Goal: Task Accomplishment & Management: Complete application form

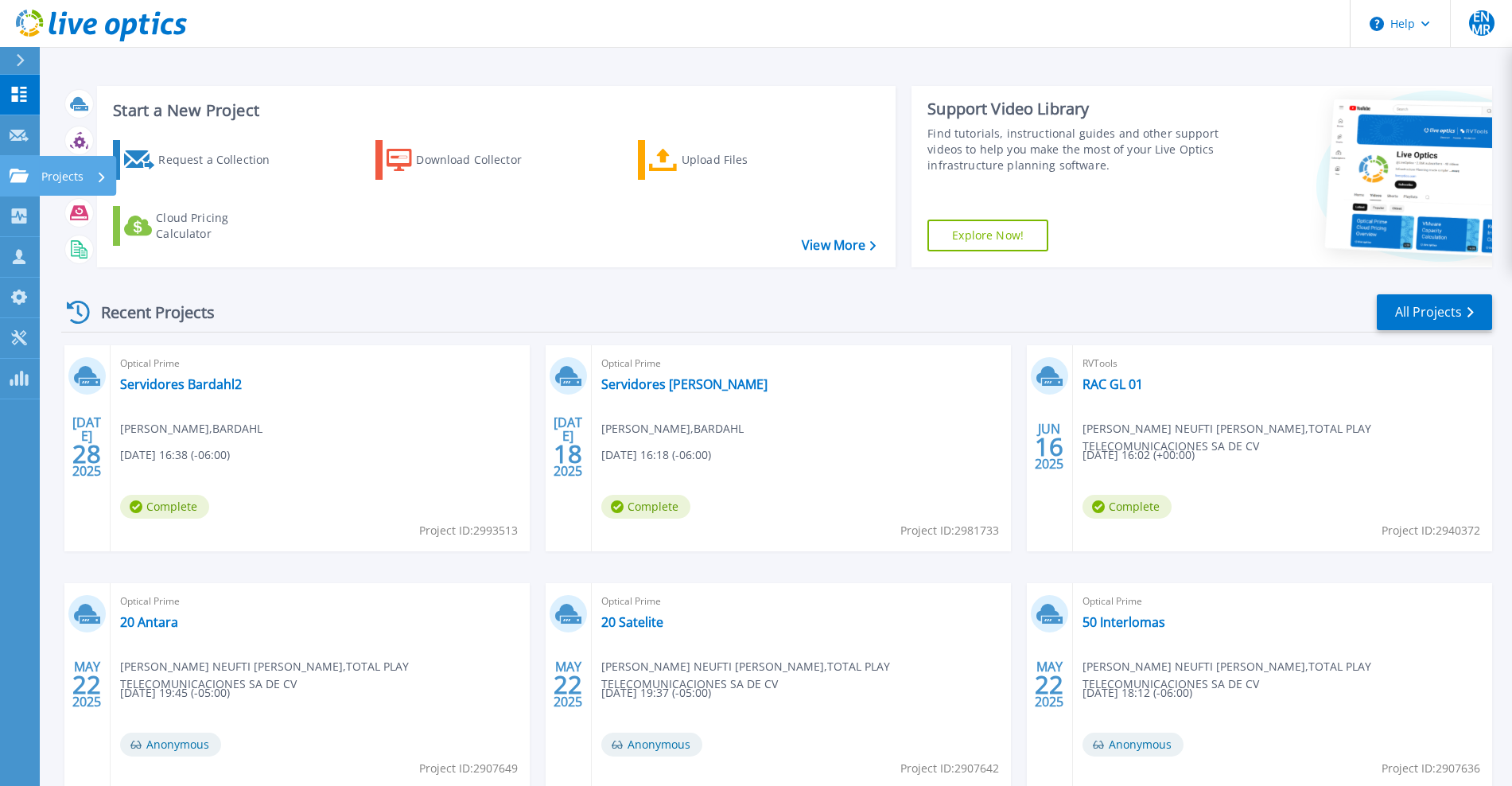
click at [35, 182] on link "Projects Projects" at bounding box center [20, 176] width 40 height 41
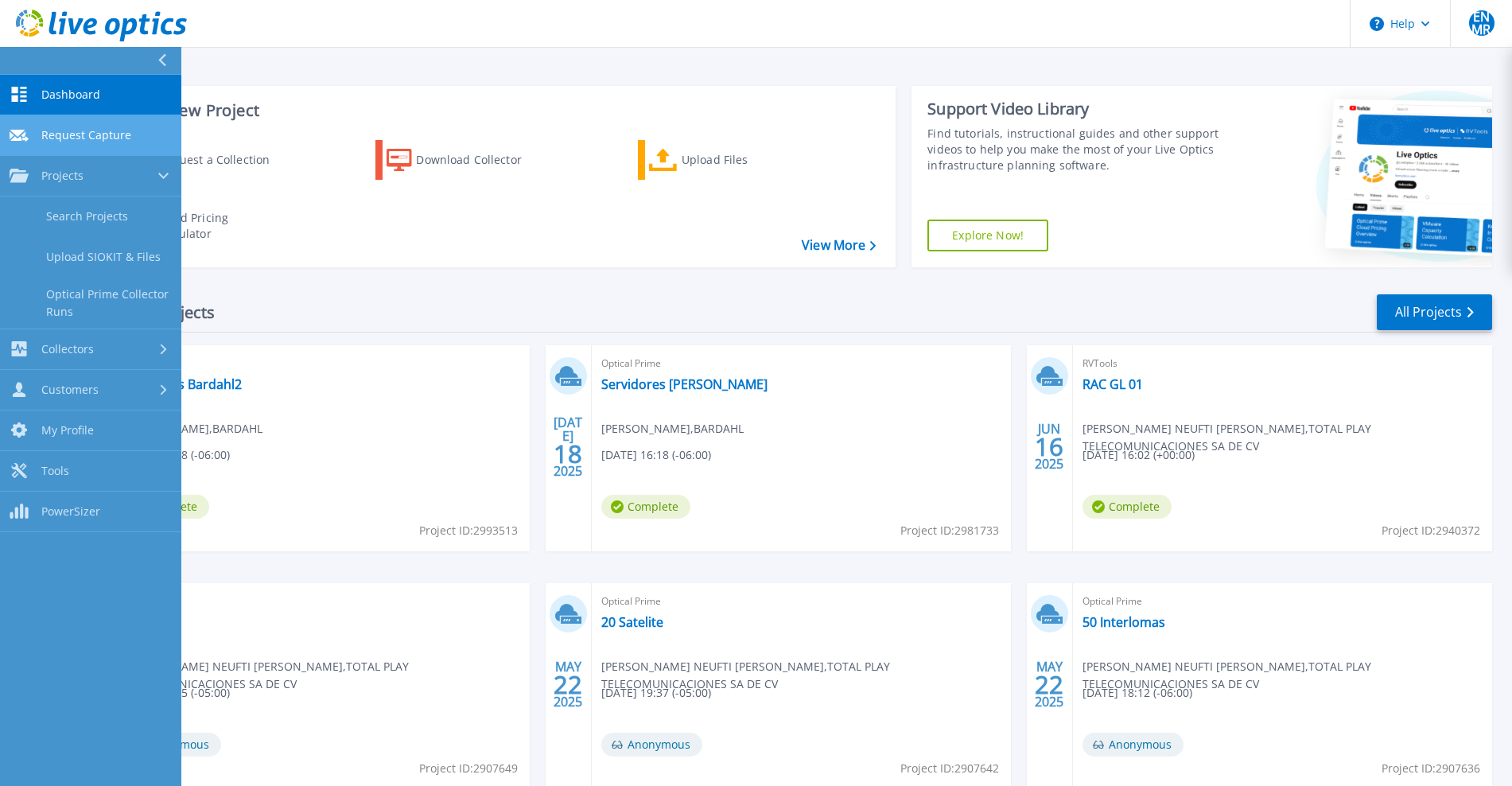
click at [100, 144] on link "Request Capture Request Capture" at bounding box center [90, 136] width 181 height 41
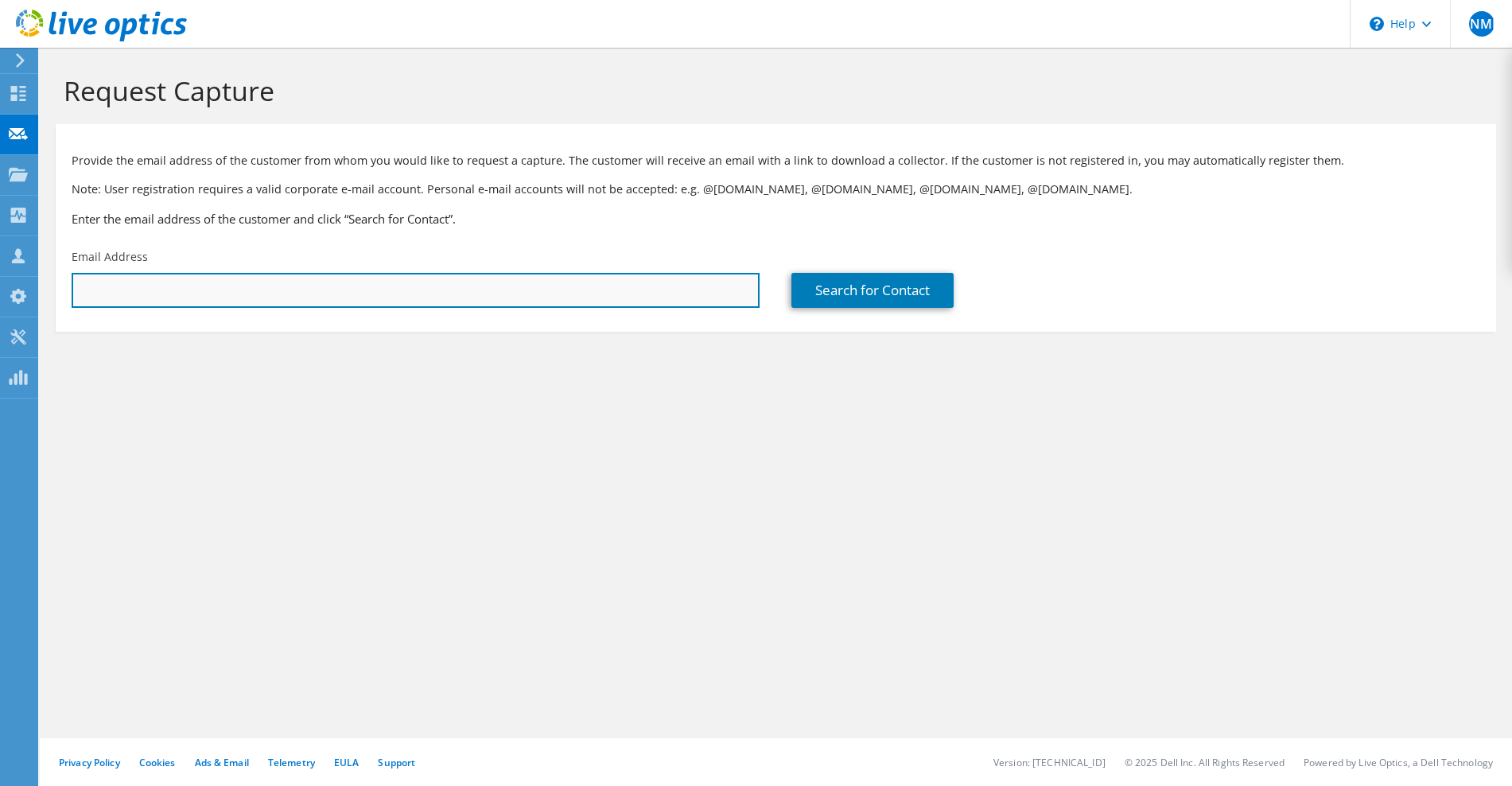
click at [226, 286] on input "text" at bounding box center [415, 290] width 688 height 35
click at [422, 285] on input "text" at bounding box center [415, 290] width 688 height 35
paste input "[PERSON_NAME][EMAIL_ADDRESS][PERSON_NAME][DOMAIN_NAME]"
type input "[PERSON_NAME][EMAIL_ADDRESS][PERSON_NAME][DOMAIN_NAME]"
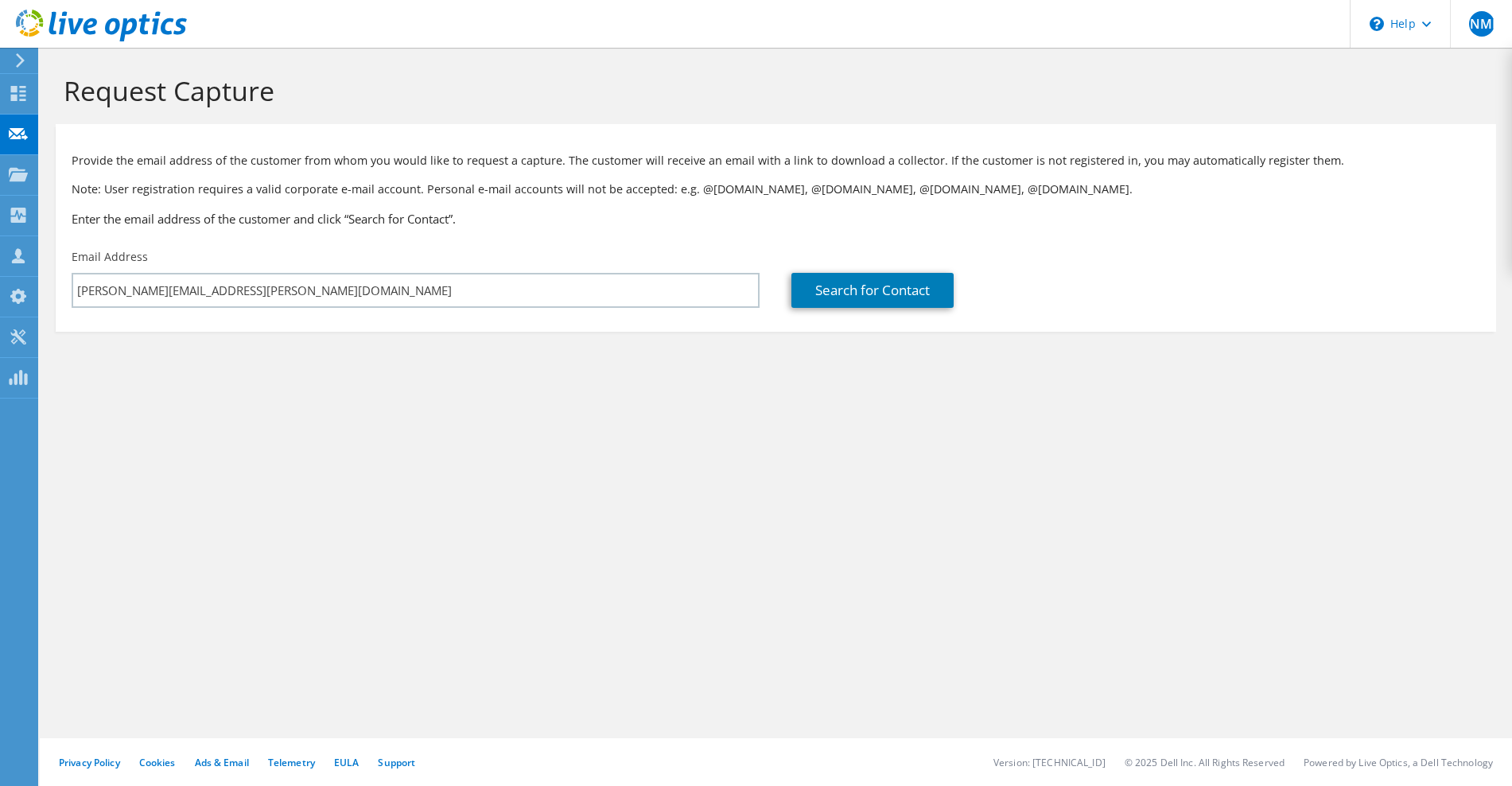
click at [465, 439] on div "Request Capture Provide the email address of the customer from whom you would l…" at bounding box center [776, 416] width 1472 height 738
click at [646, 350] on section "Request Capture Provide the email address of the customer from whom you would l…" at bounding box center [776, 229] width 1472 height 364
click at [877, 291] on link "Search for Contact" at bounding box center [872, 290] width 162 height 35
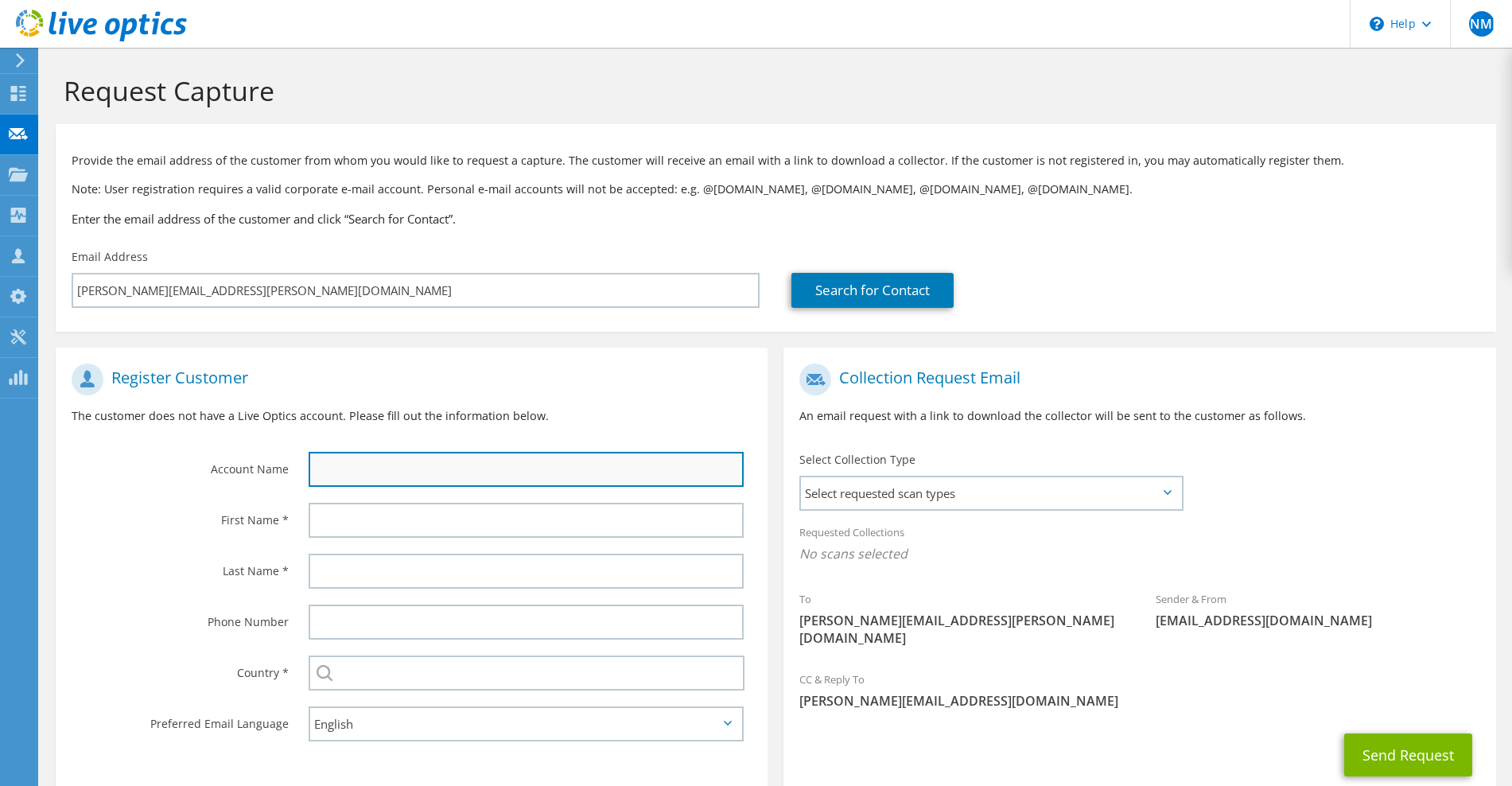
click at [440, 463] on input "text" at bounding box center [526, 469] width 435 height 35
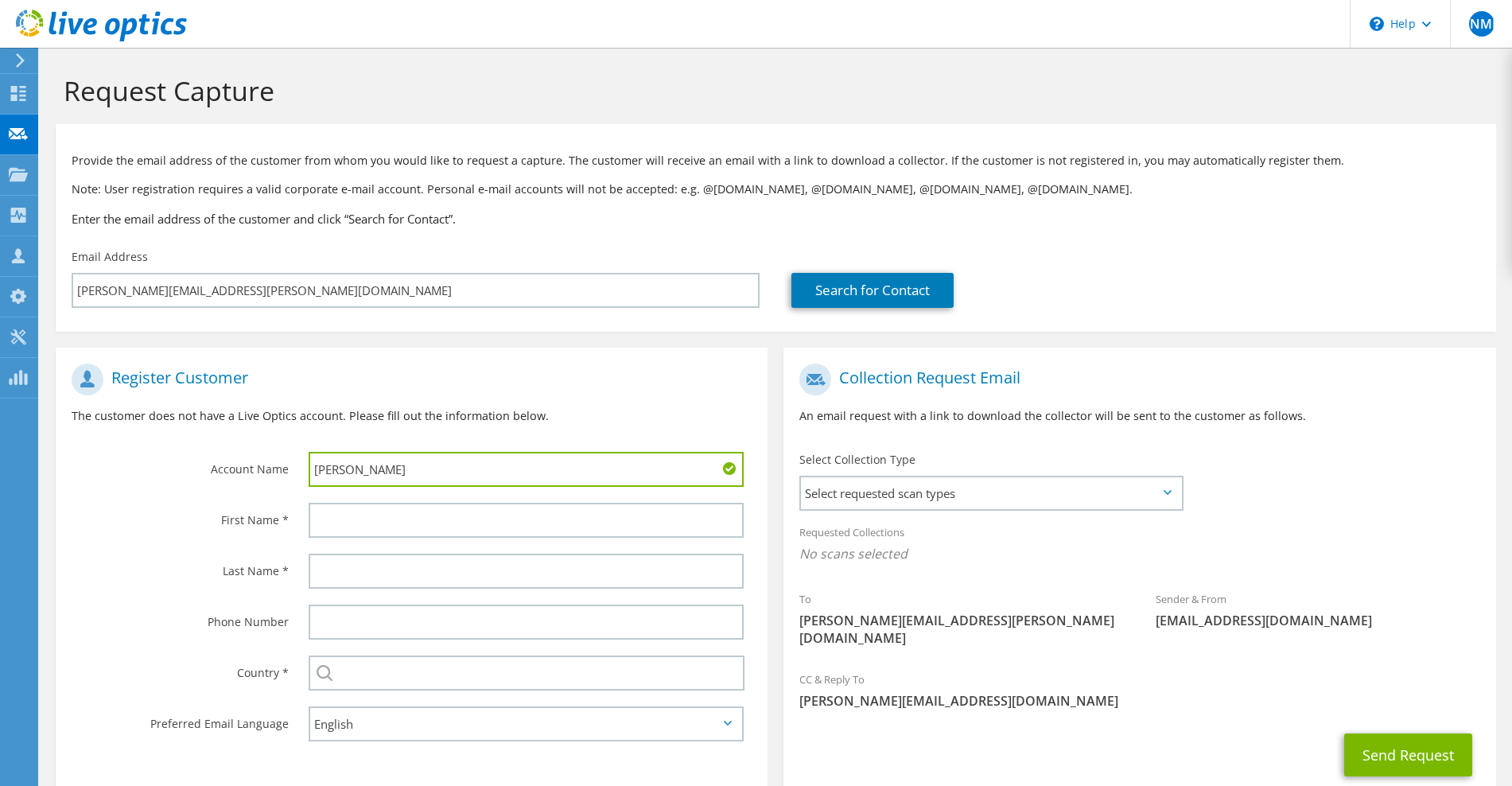
type input "Ignacio"
type input "E"
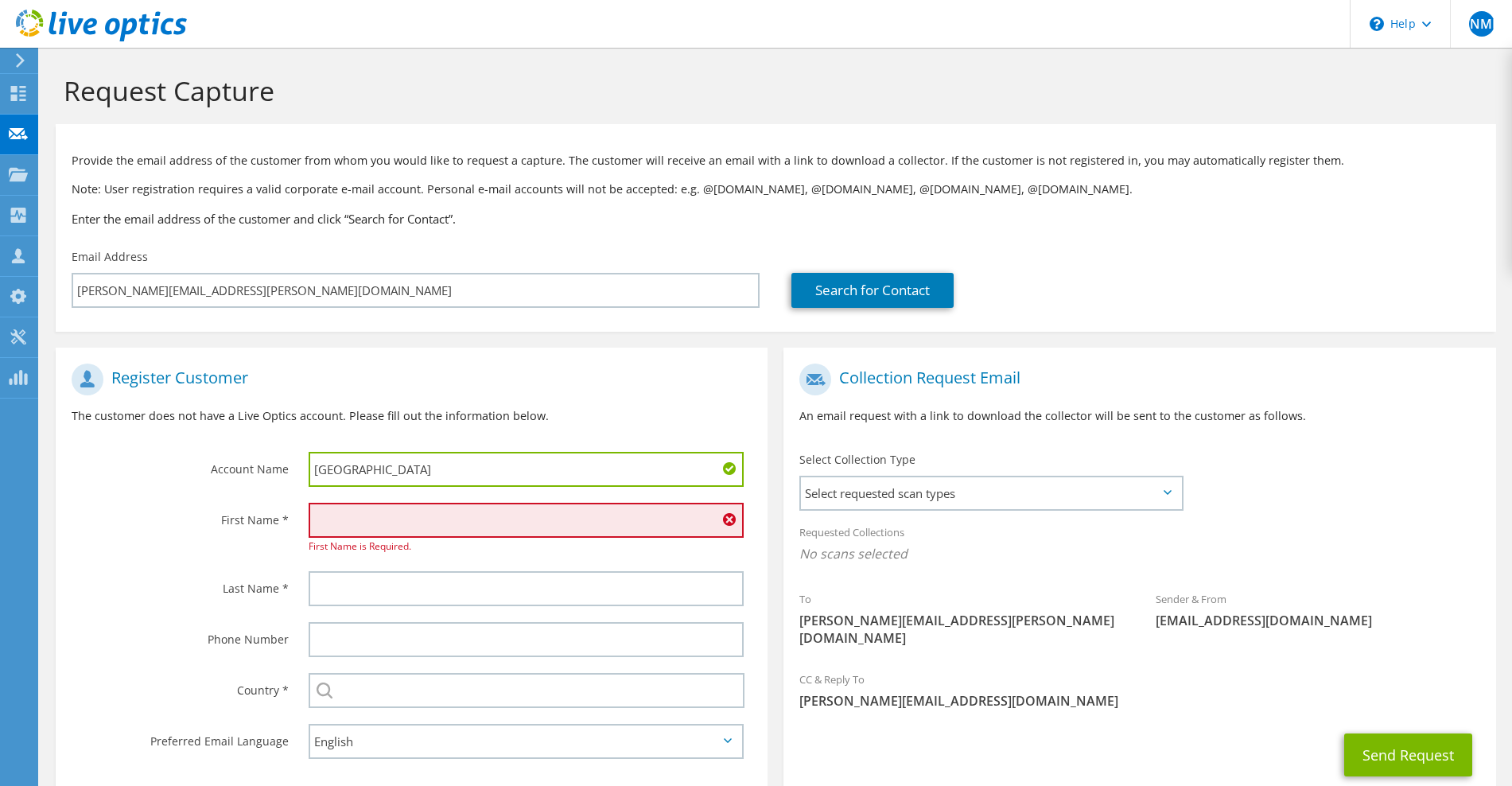
type input "Hospital Angeles"
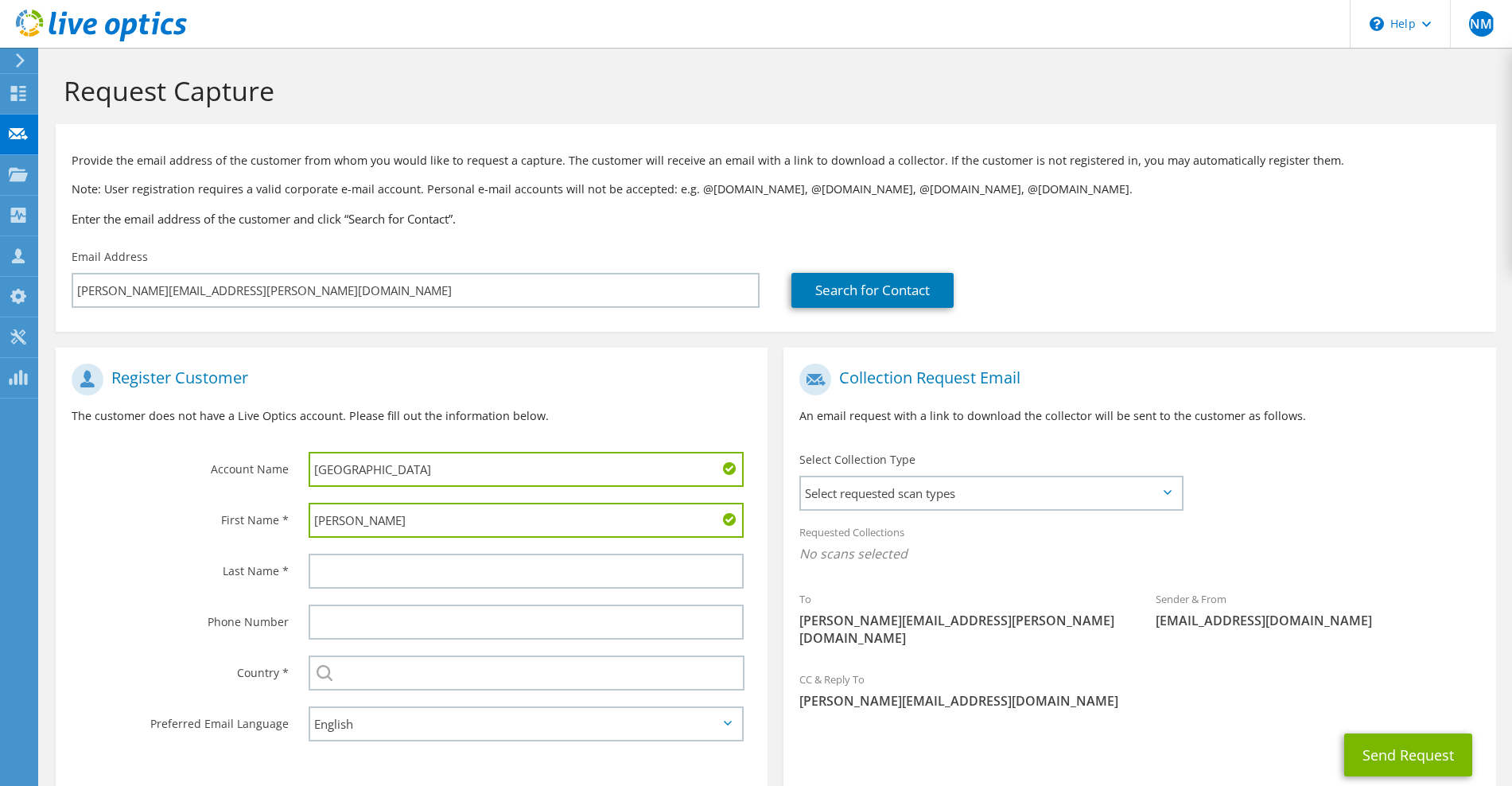
type input "Ignacio"
type input "Escudero"
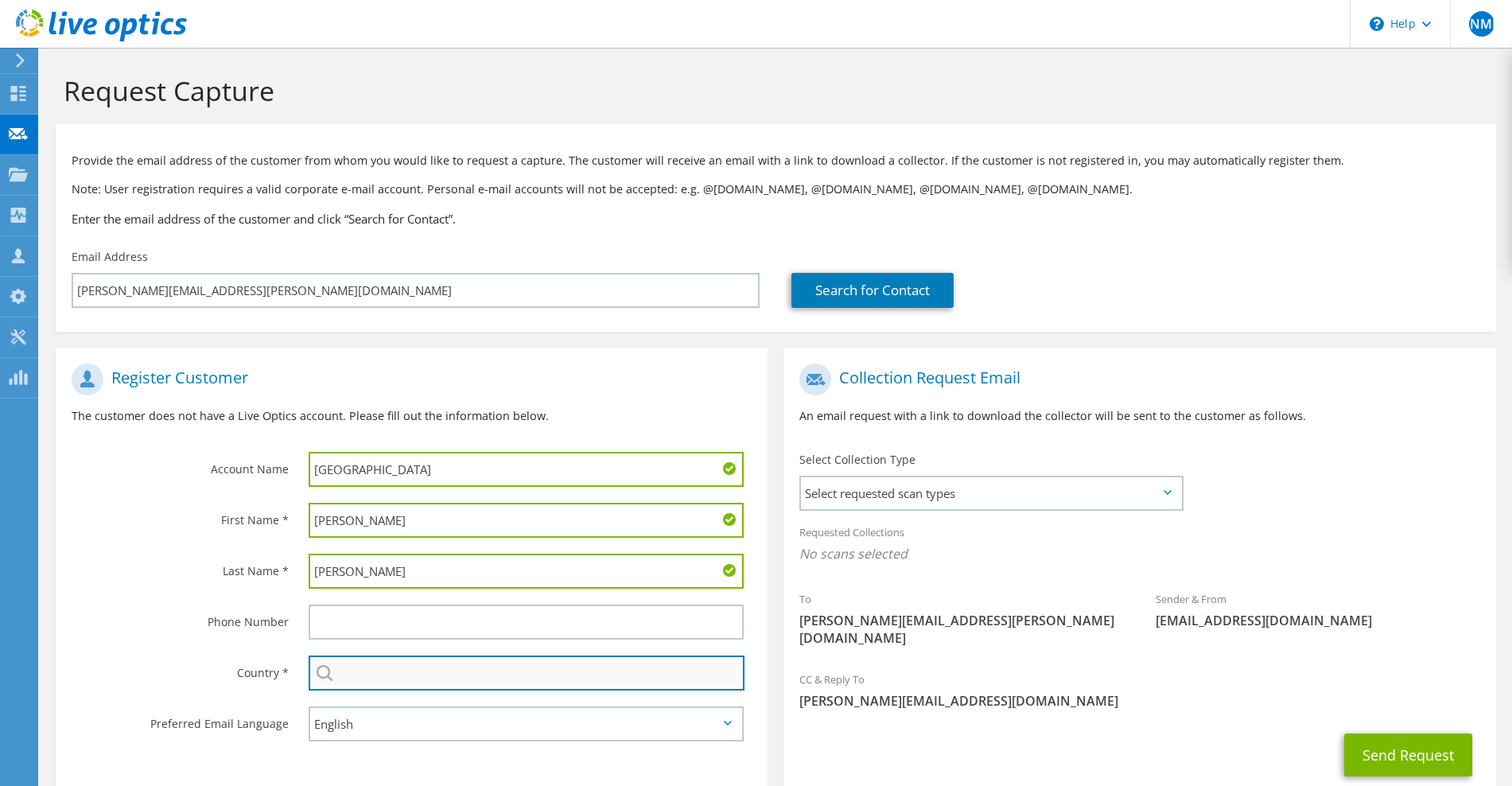
click at [408, 682] on input "text" at bounding box center [526, 672] width 436 height 35
type input "Ciudad de México"
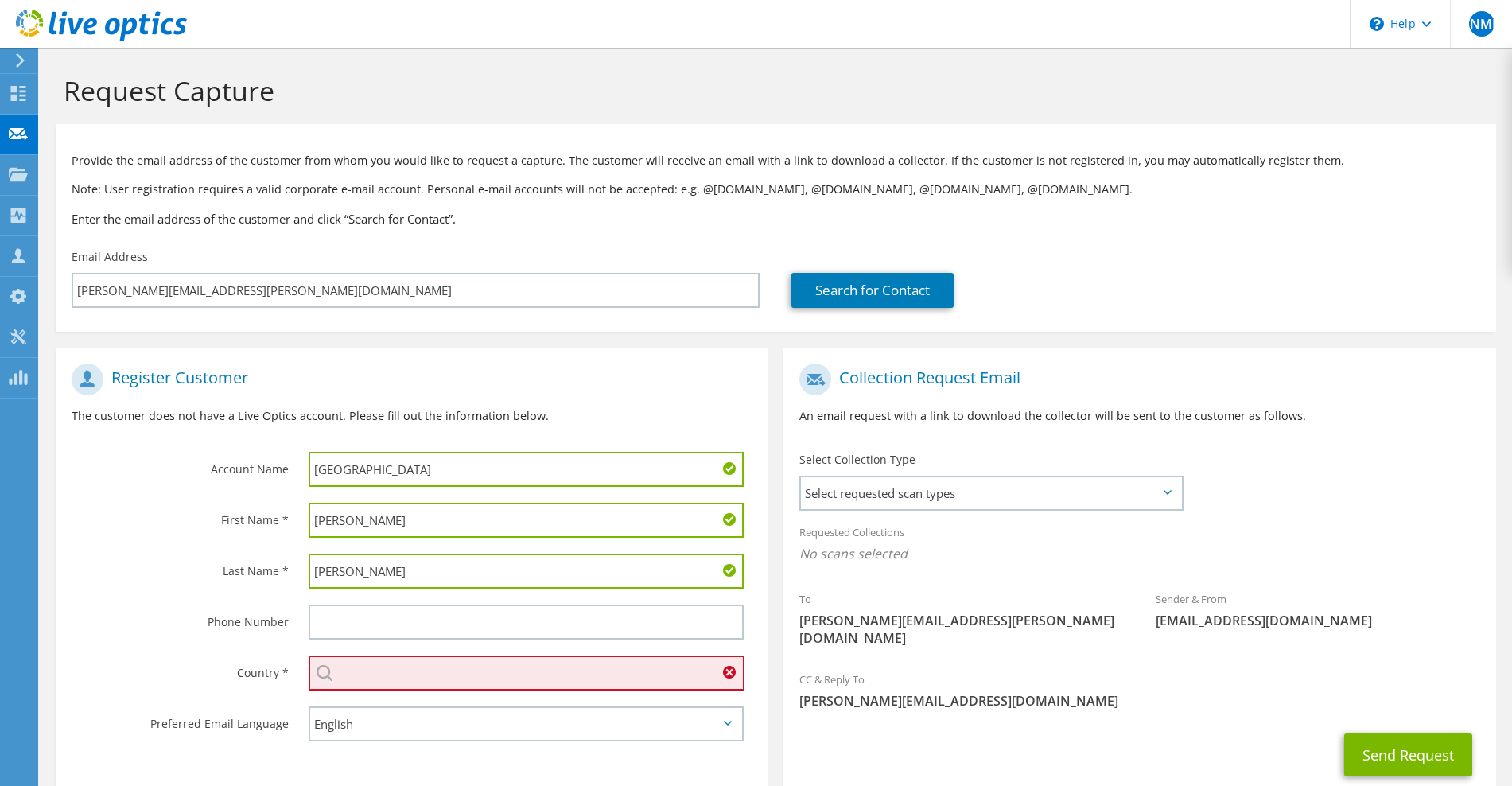
click at [532, 672] on input "text" at bounding box center [526, 672] width 436 height 35
type input "México"
click at [532, 670] on input "text" at bounding box center [526, 672] width 436 height 35
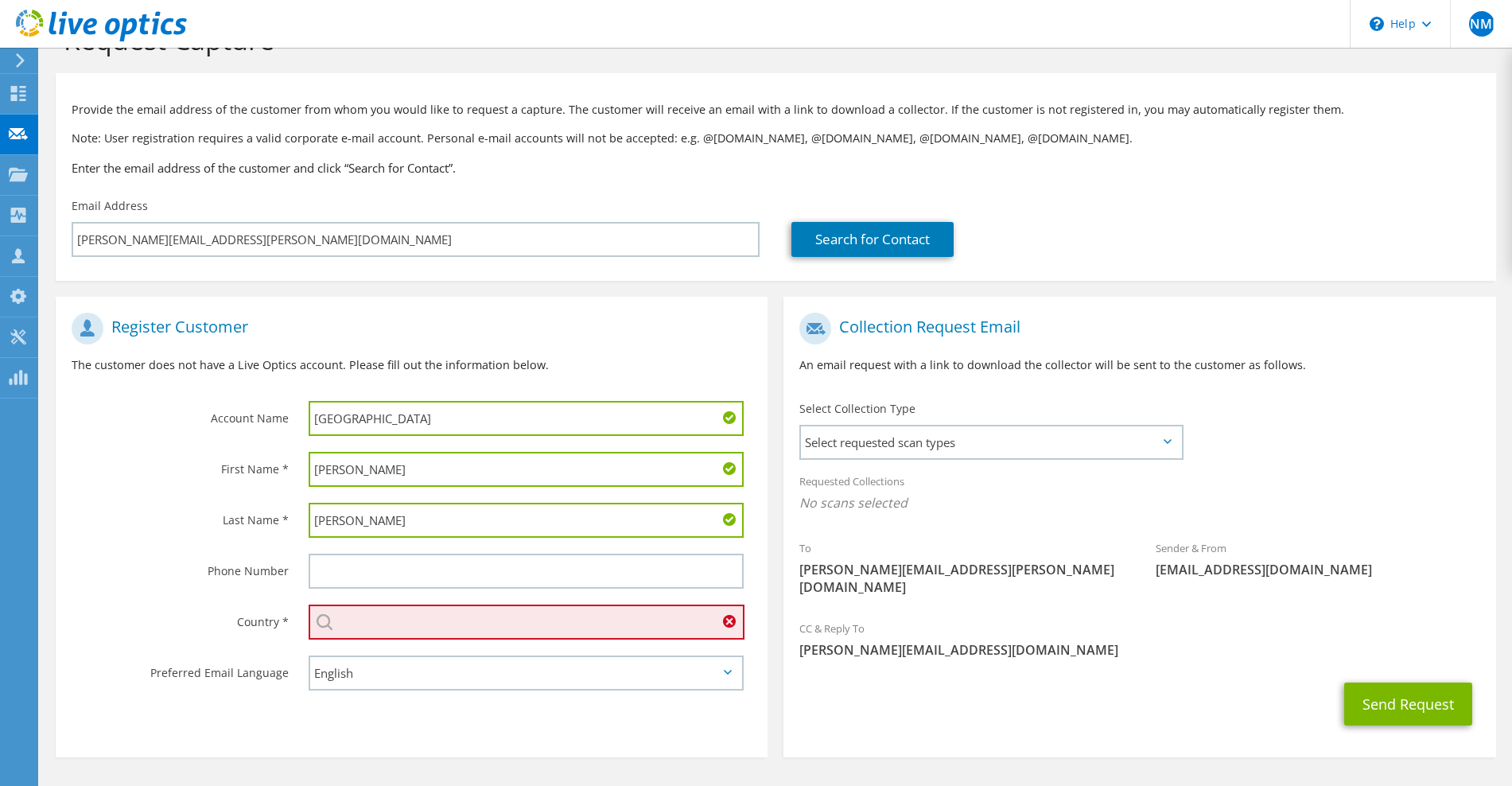
scroll to position [53, 0]
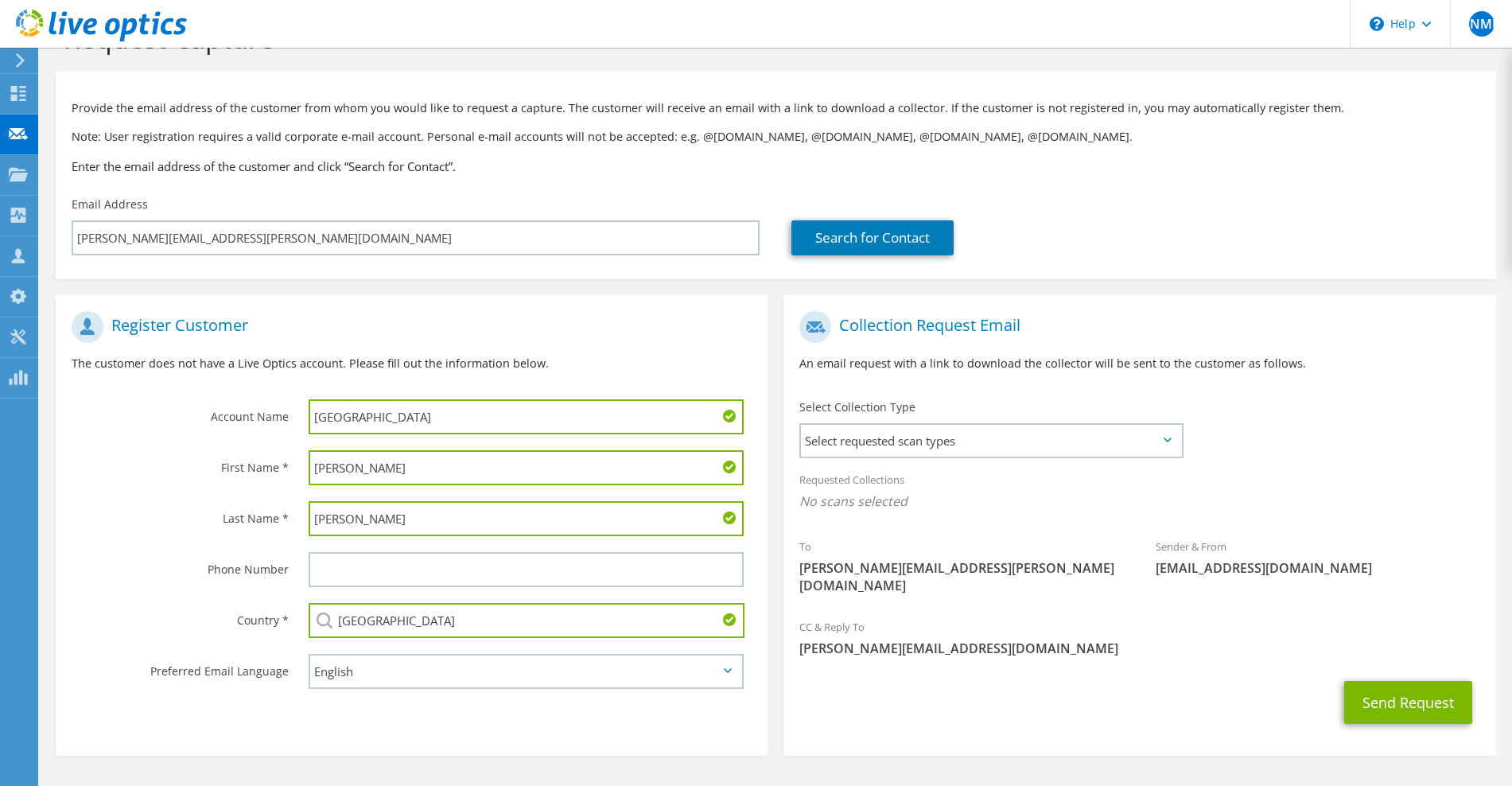
type input "[GEOGRAPHIC_DATA]"
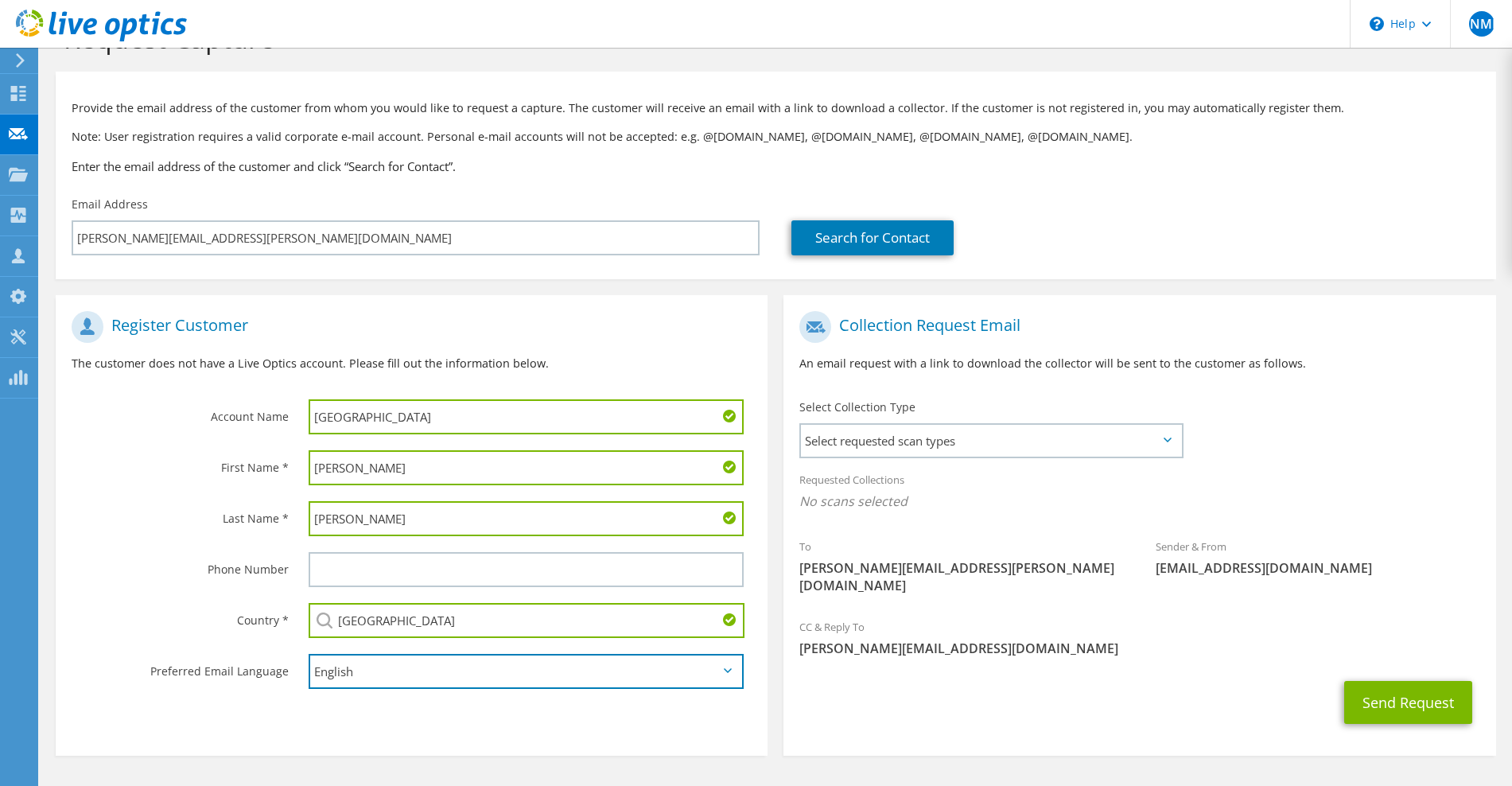
click at [462, 670] on select "English Deutsch Español Français Italiano Polski Português Русский 한국어 中文 日本語" at bounding box center [526, 670] width 435 height 35
select select "es-ES"
click at [308, 653] on select "English Deutsch Español Français Italiano Polski Português Русский 한국어 中文 日本語" at bounding box center [526, 670] width 435 height 35
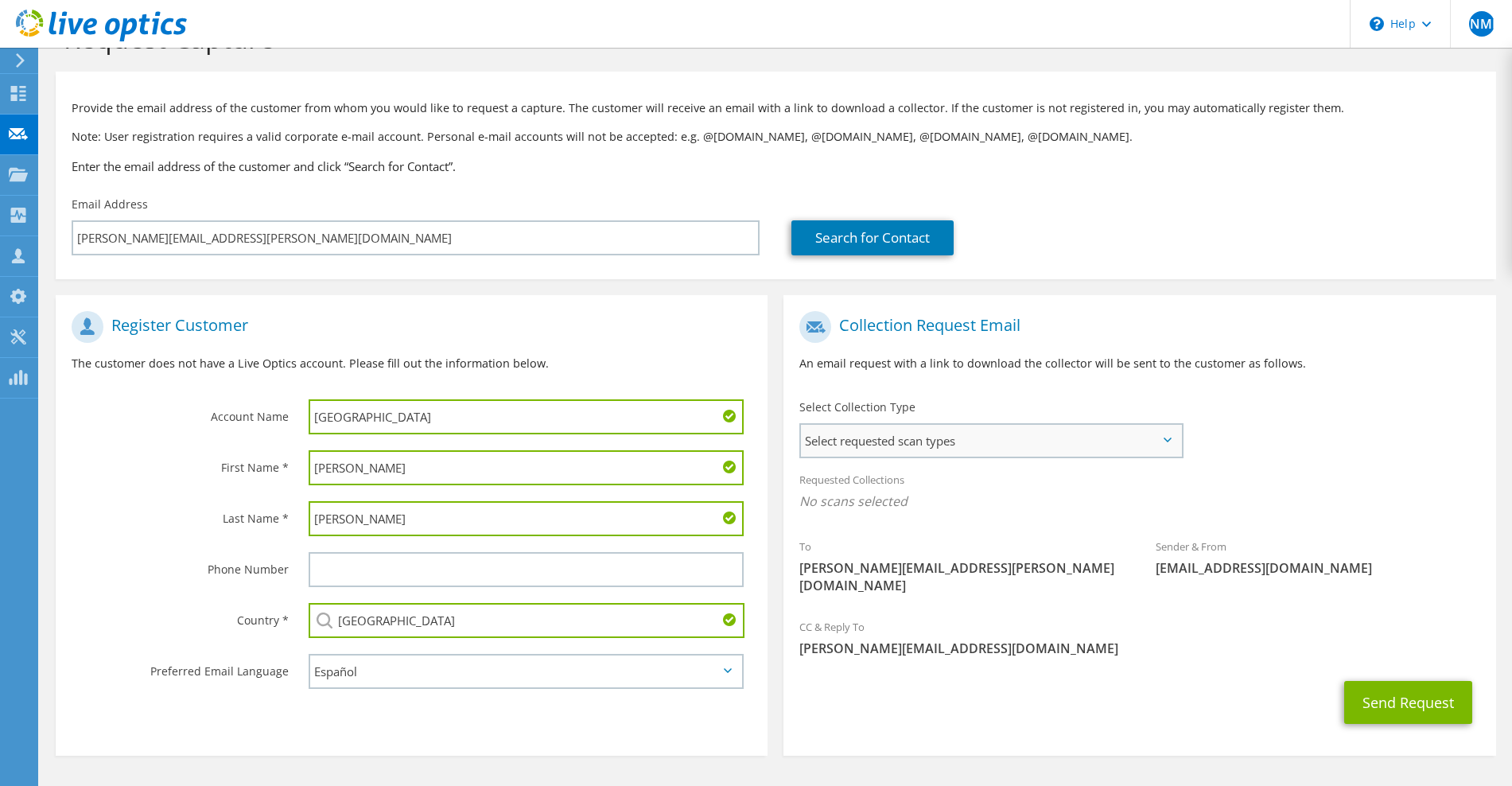
click at [937, 451] on span "Select requested scan types" at bounding box center [990, 440] width 380 height 31
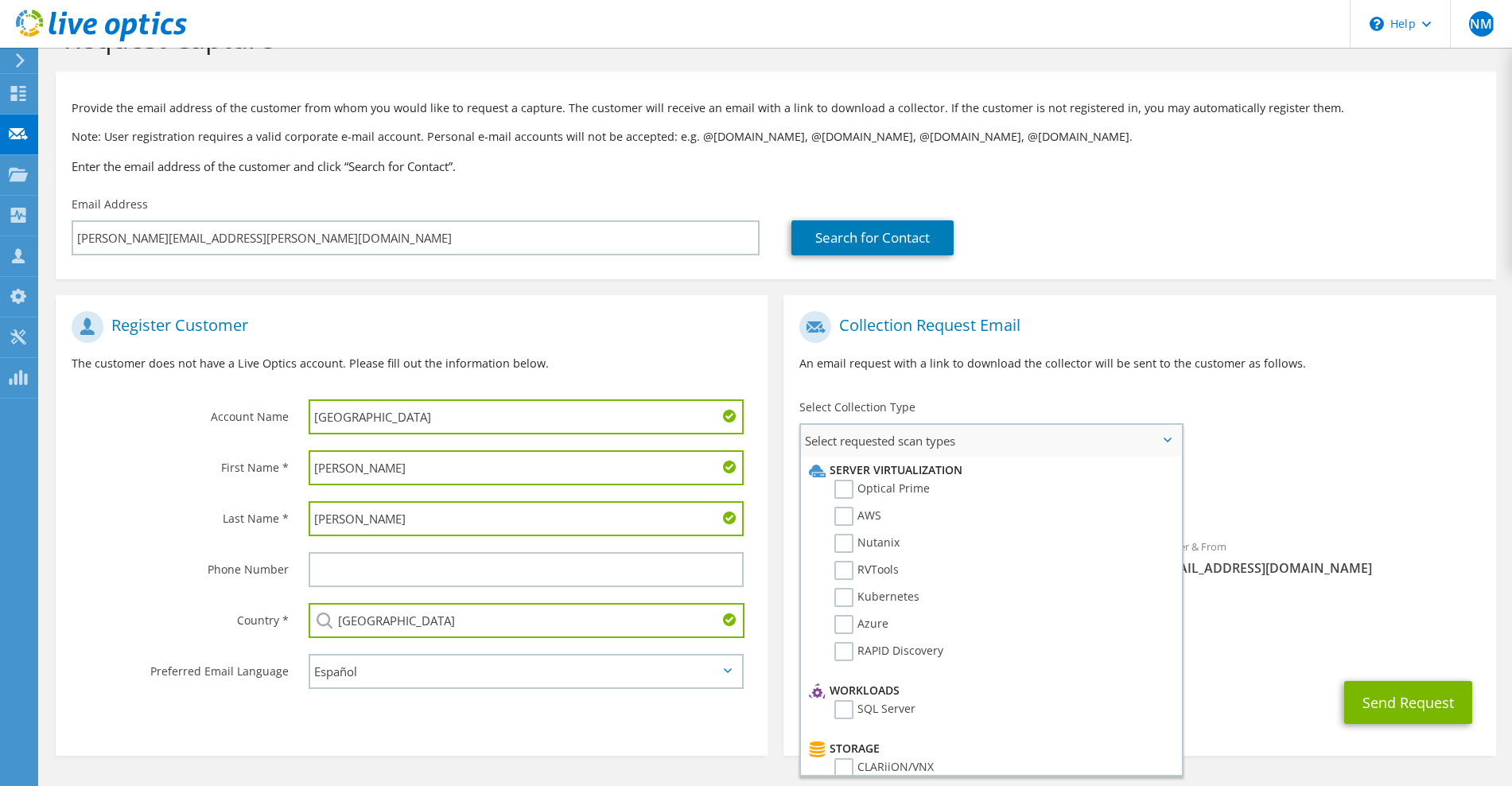
click at [940, 493] on li "Optical Prime" at bounding box center [988, 493] width 367 height 27
click at [858, 482] on label "Optical Prime" at bounding box center [882, 489] width 95 height 19
click at [0, 0] on input "Optical Prime" at bounding box center [0, 0] width 0 height 0
click at [849, 511] on label "AWS" at bounding box center [857, 516] width 47 height 19
click at [0, 0] on input "AWS" at bounding box center [0, 0] width 0 height 0
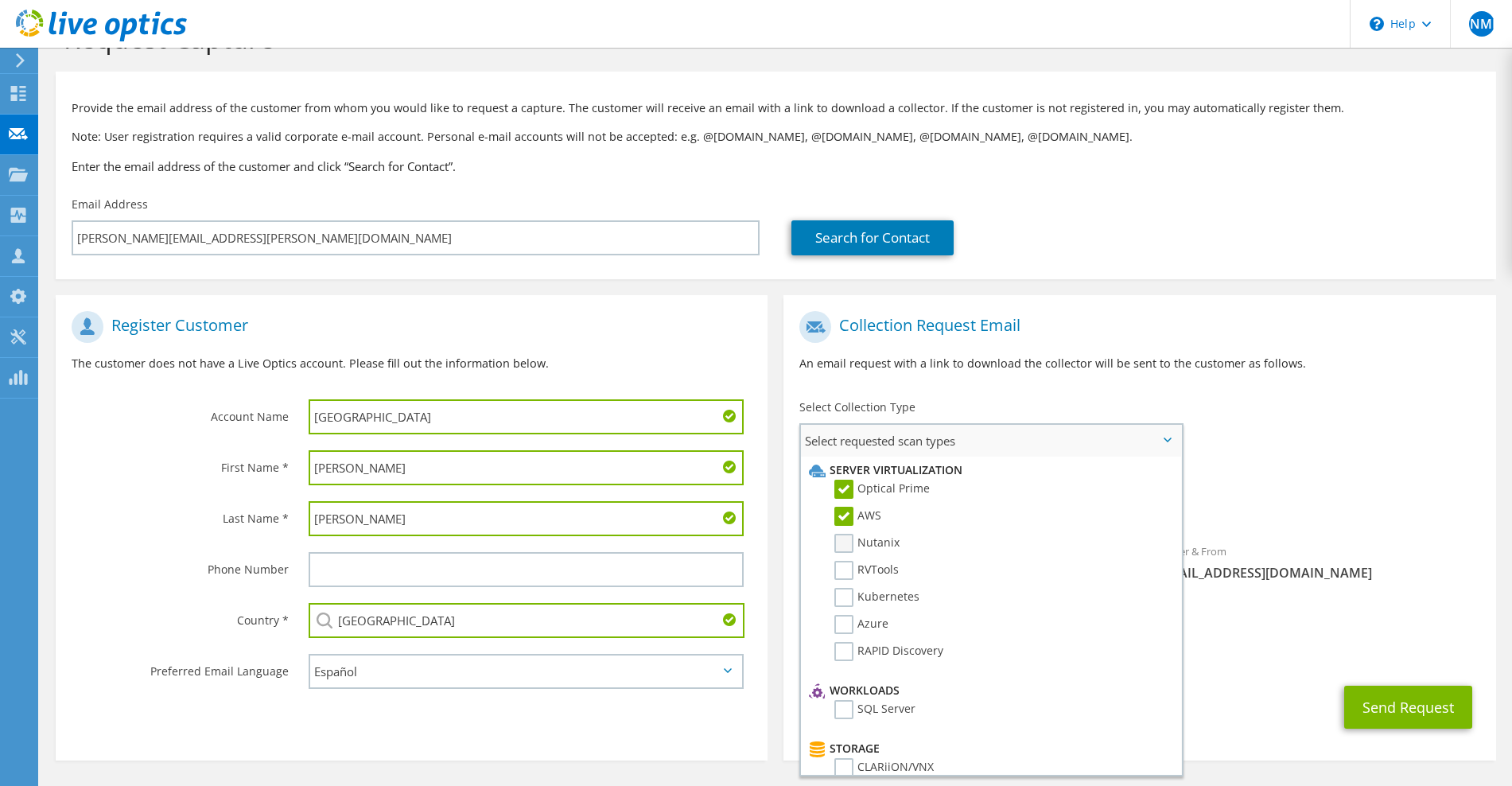
click at [844, 546] on label "Nutanix" at bounding box center [866, 543] width 65 height 19
click at [0, 0] on input "Nutanix" at bounding box center [0, 0] width 0 height 0
click at [843, 571] on label "RVTools" at bounding box center [866, 570] width 65 height 19
click at [0, 0] on input "RVTools" at bounding box center [0, 0] width 0 height 0
click at [840, 597] on label "Kubernetes" at bounding box center [877, 597] width 85 height 19
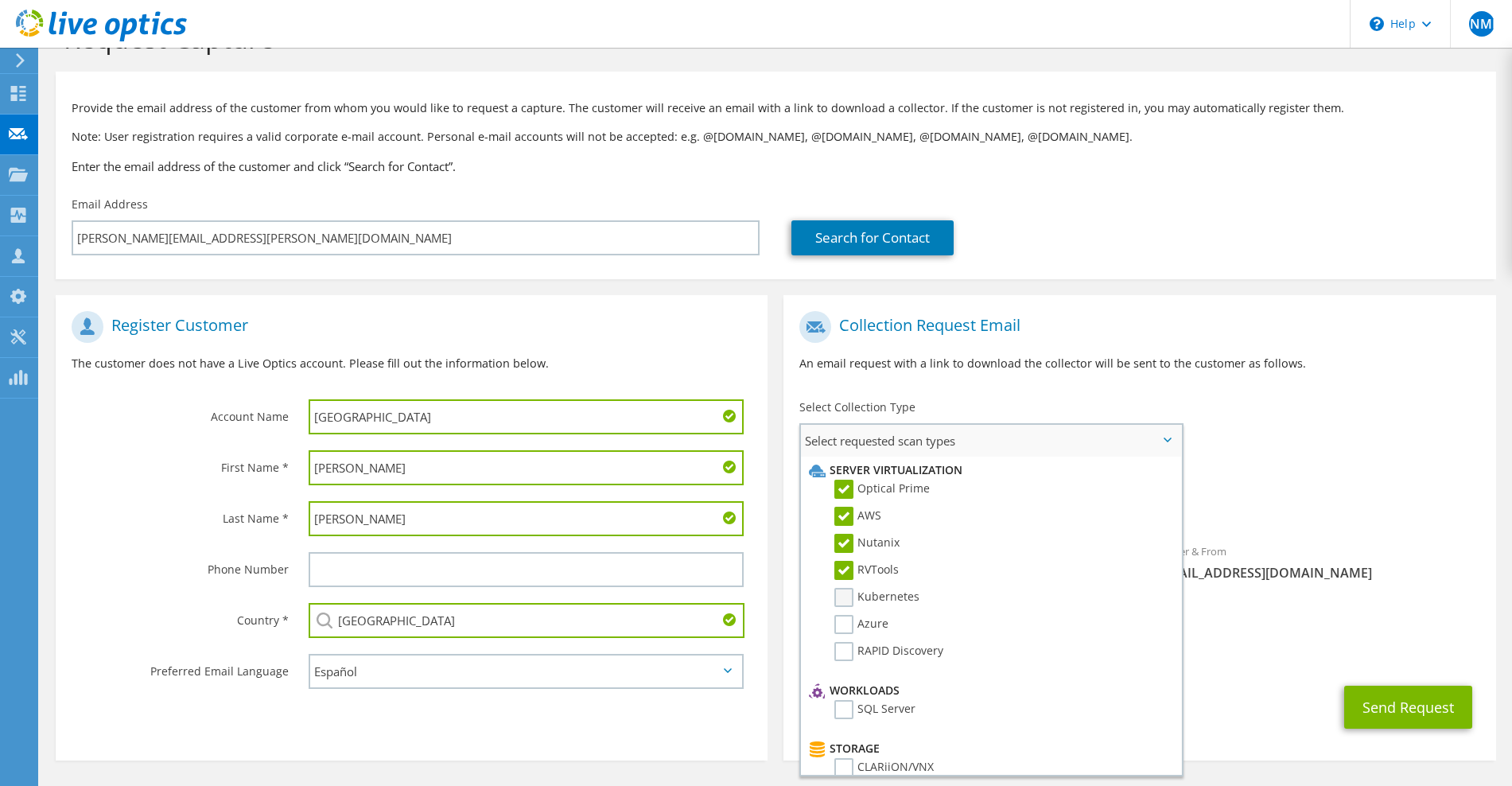
click at [0, 0] on input "Kubernetes" at bounding box center [0, 0] width 0 height 0
click at [845, 630] on label "Azure" at bounding box center [861, 625] width 54 height 19
click at [0, 0] on input "Azure" at bounding box center [0, 0] width 0 height 0
click at [845, 653] on label "RAPID Discovery" at bounding box center [889, 651] width 109 height 19
click at [0, 0] on input "RAPID Discovery" at bounding box center [0, 0] width 0 height 0
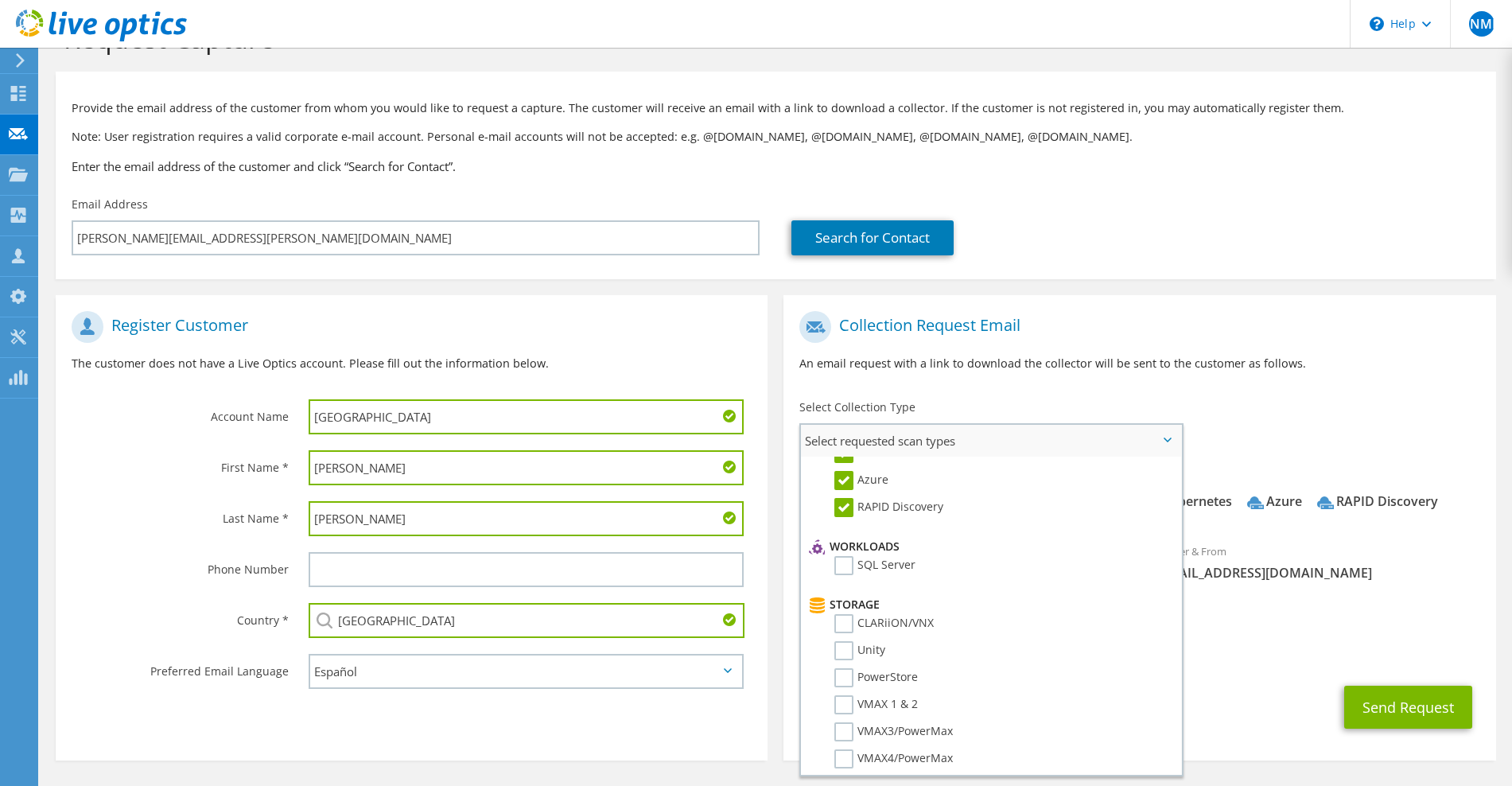
scroll to position [145, 0]
click at [851, 568] on label "SQL Server" at bounding box center [874, 563] width 81 height 19
click at [0, 0] on input "SQL Server" at bounding box center [0, 0] width 0 height 0
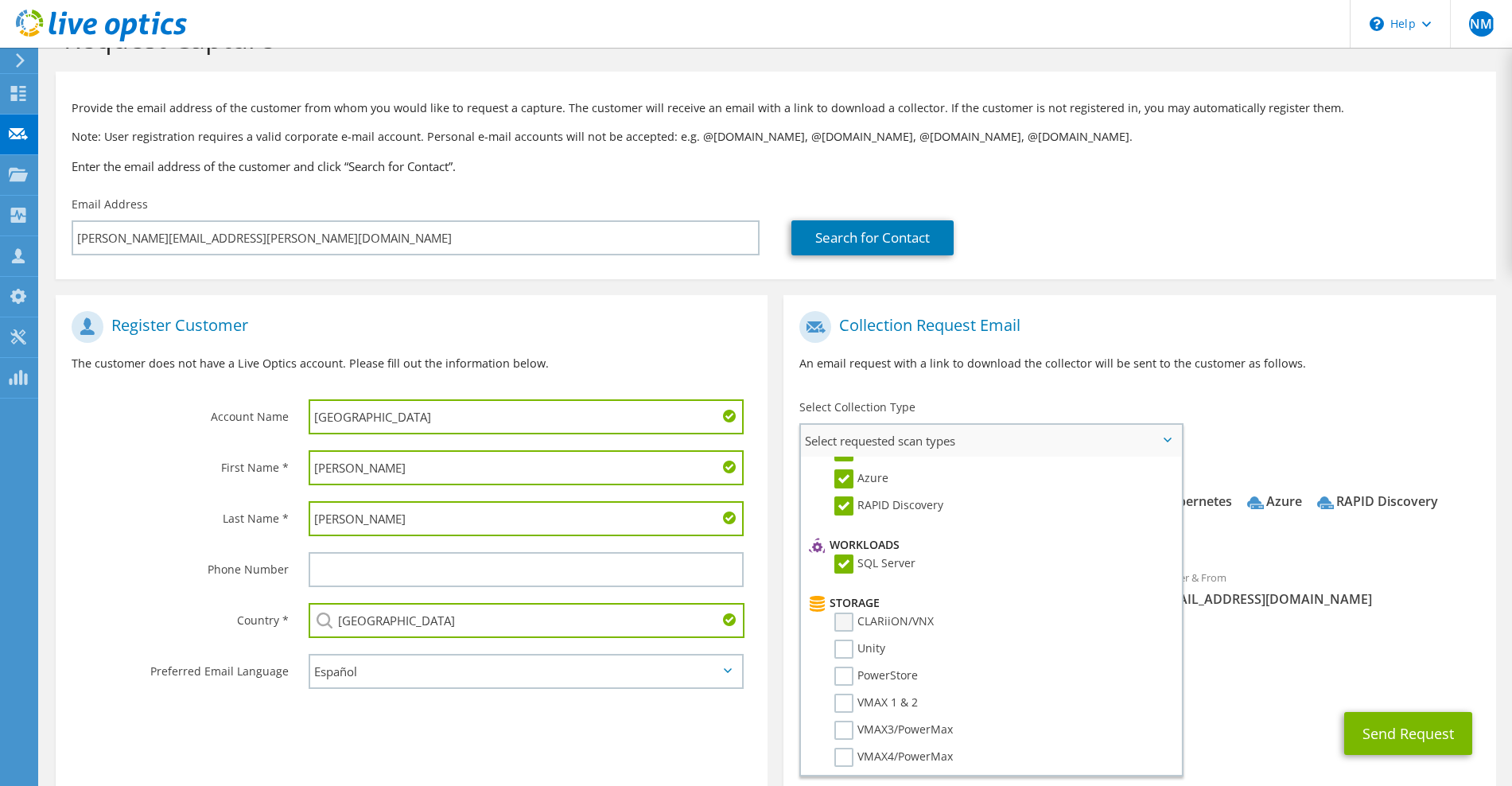
click at [850, 629] on label "CLARiiON/VNX" at bounding box center [883, 622] width 99 height 19
click at [0, 0] on input "CLARiiON/VNX" at bounding box center [0, 0] width 0 height 0
click at [849, 643] on label "Unity" at bounding box center [860, 649] width 51 height 19
click at [0, 0] on input "Unity" at bounding box center [0, 0] width 0 height 0
click at [849, 679] on label "PowerStore" at bounding box center [876, 676] width 83 height 19
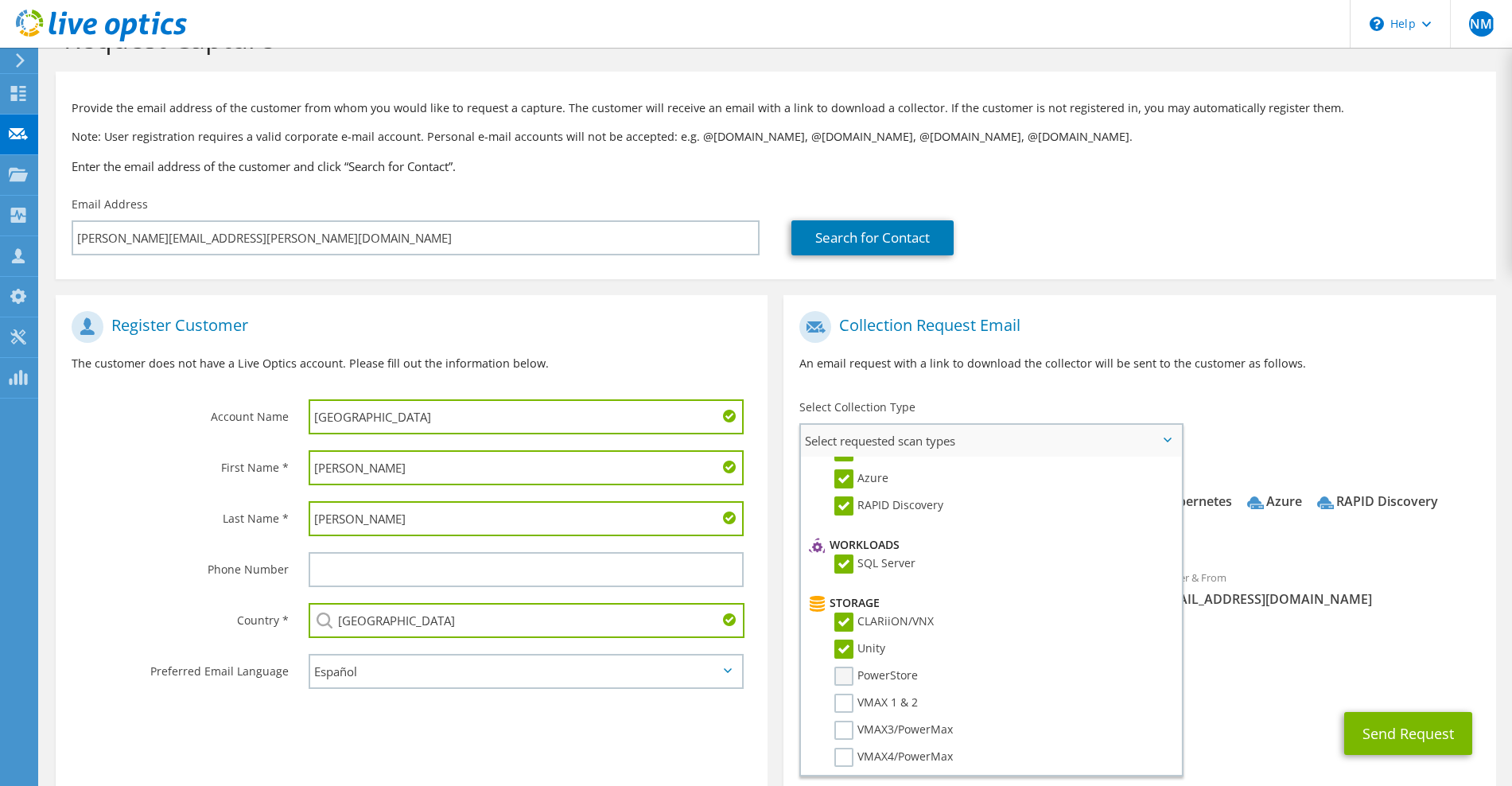
click at [0, 0] on input "PowerStore" at bounding box center [0, 0] width 0 height 0
click at [848, 708] on label "VMAX 1 & 2" at bounding box center [876, 703] width 83 height 19
click at [0, 0] on input "VMAX 1 & 2" at bounding box center [0, 0] width 0 height 0
click at [844, 731] on label "VMAX3/PowerMax" at bounding box center [893, 730] width 118 height 19
click at [0, 0] on input "VMAX3/PowerMax" at bounding box center [0, 0] width 0 height 0
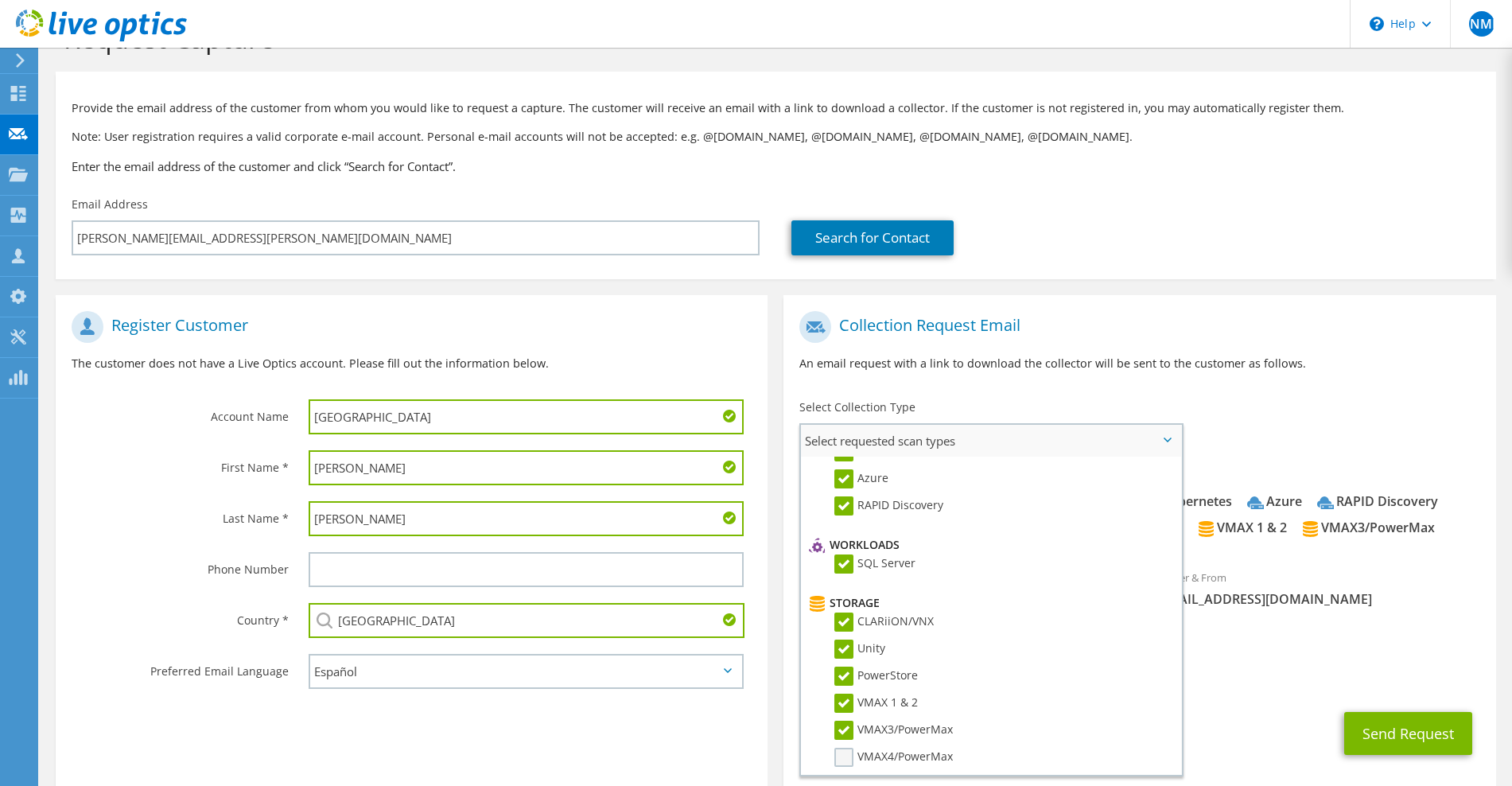
click at [844, 755] on label "VMAX4/PowerMax" at bounding box center [893, 757] width 118 height 19
click at [0, 0] on input "VMAX4/PowerMax" at bounding box center [0, 0] width 0 height 0
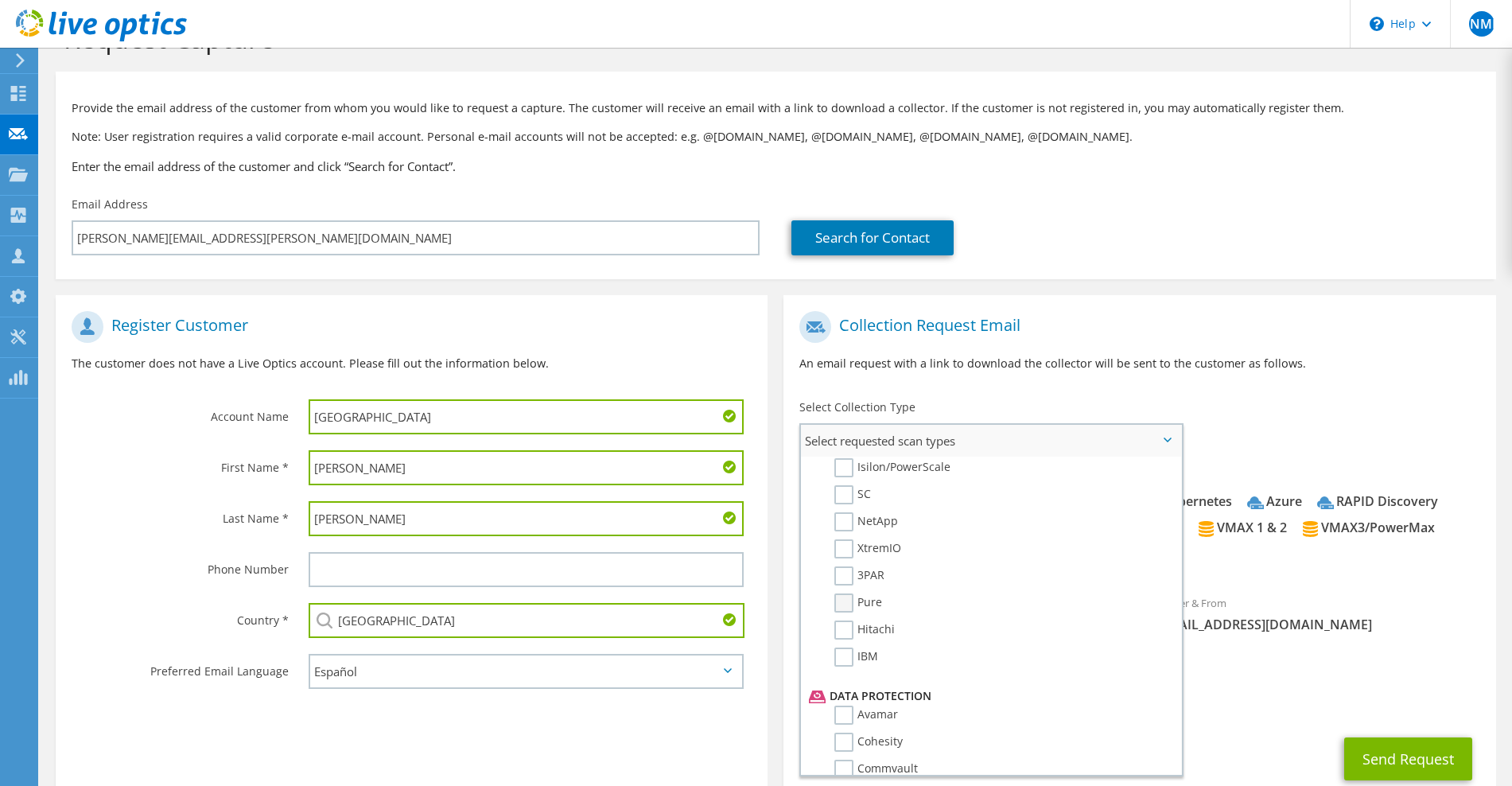
scroll to position [464, 0]
click at [849, 470] on label "Isilon/PowerScale" at bounding box center [892, 466] width 116 height 19
click at [0, 0] on input "Isilon/PowerScale" at bounding box center [0, 0] width 0 height 0
click at [843, 489] on label "SC" at bounding box center [852, 493] width 37 height 19
click at [0, 0] on input "SC" at bounding box center [0, 0] width 0 height 0
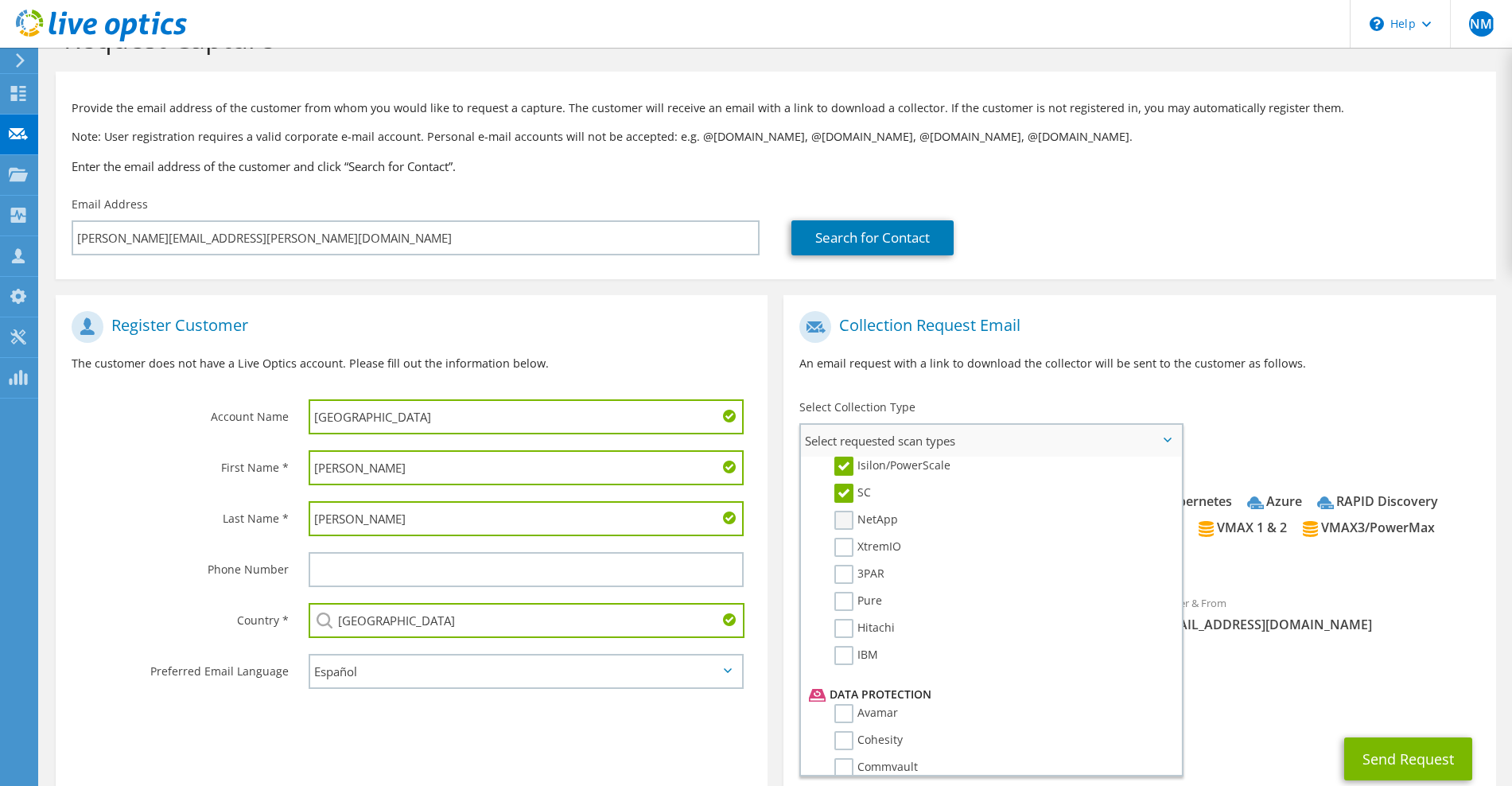
click at [843, 525] on label "NetApp" at bounding box center [866, 520] width 64 height 19
click at [0, 0] on input "NetApp" at bounding box center [0, 0] width 0 height 0
click at [846, 559] on li "XtremIO" at bounding box center [988, 551] width 367 height 27
click at [849, 552] on label "XtremIO" at bounding box center [867, 547] width 67 height 19
click at [0, 0] on input "XtremIO" at bounding box center [0, 0] width 0 height 0
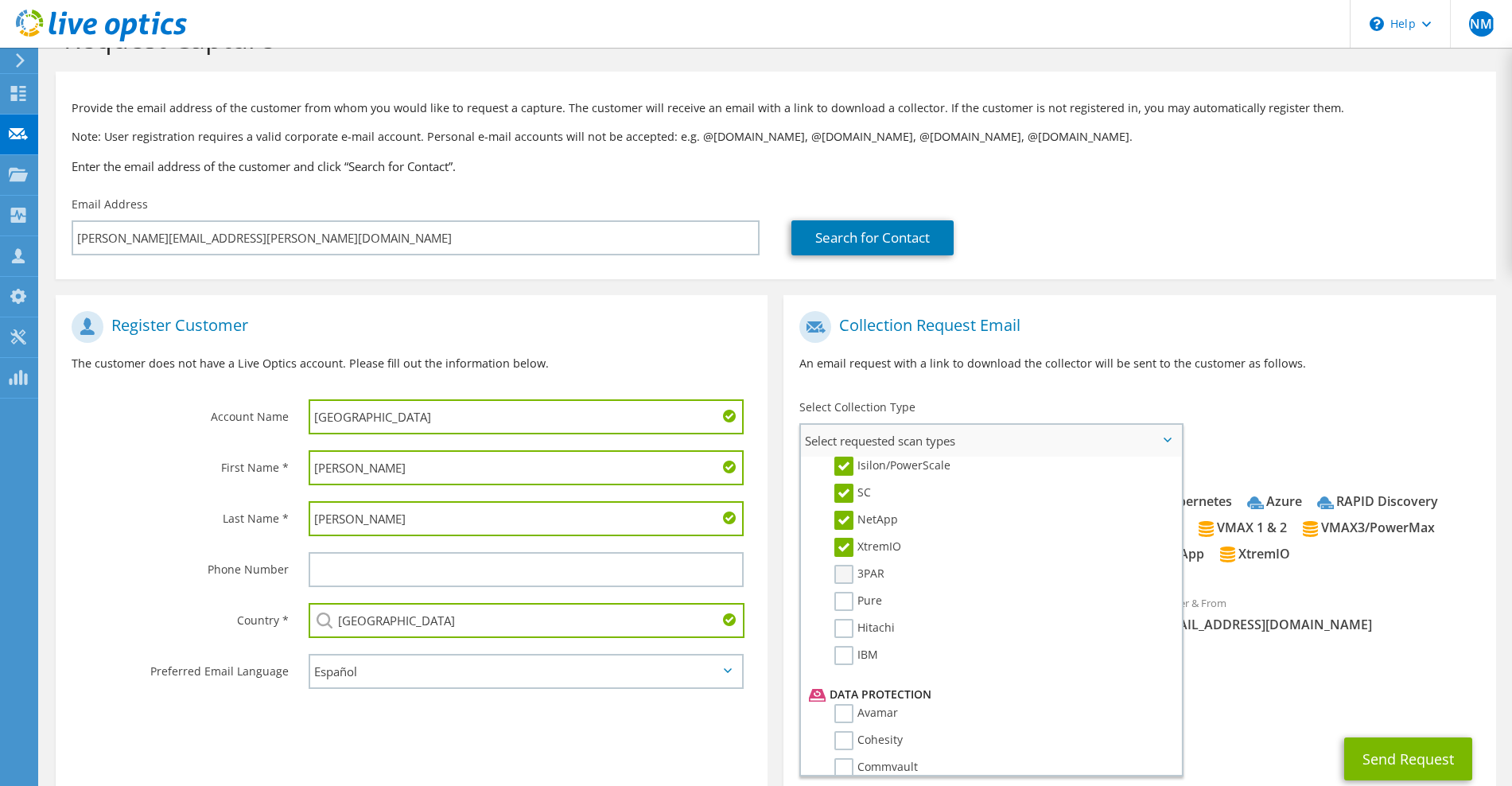
click at [849, 580] on label "3PAR" at bounding box center [859, 574] width 50 height 19
click at [0, 0] on input "3PAR" at bounding box center [0, 0] width 0 height 0
click at [846, 596] on label "Pure" at bounding box center [858, 601] width 48 height 19
click at [0, 0] on input "Pure" at bounding box center [0, 0] width 0 height 0
click at [847, 626] on label "Hitachi" at bounding box center [864, 628] width 60 height 19
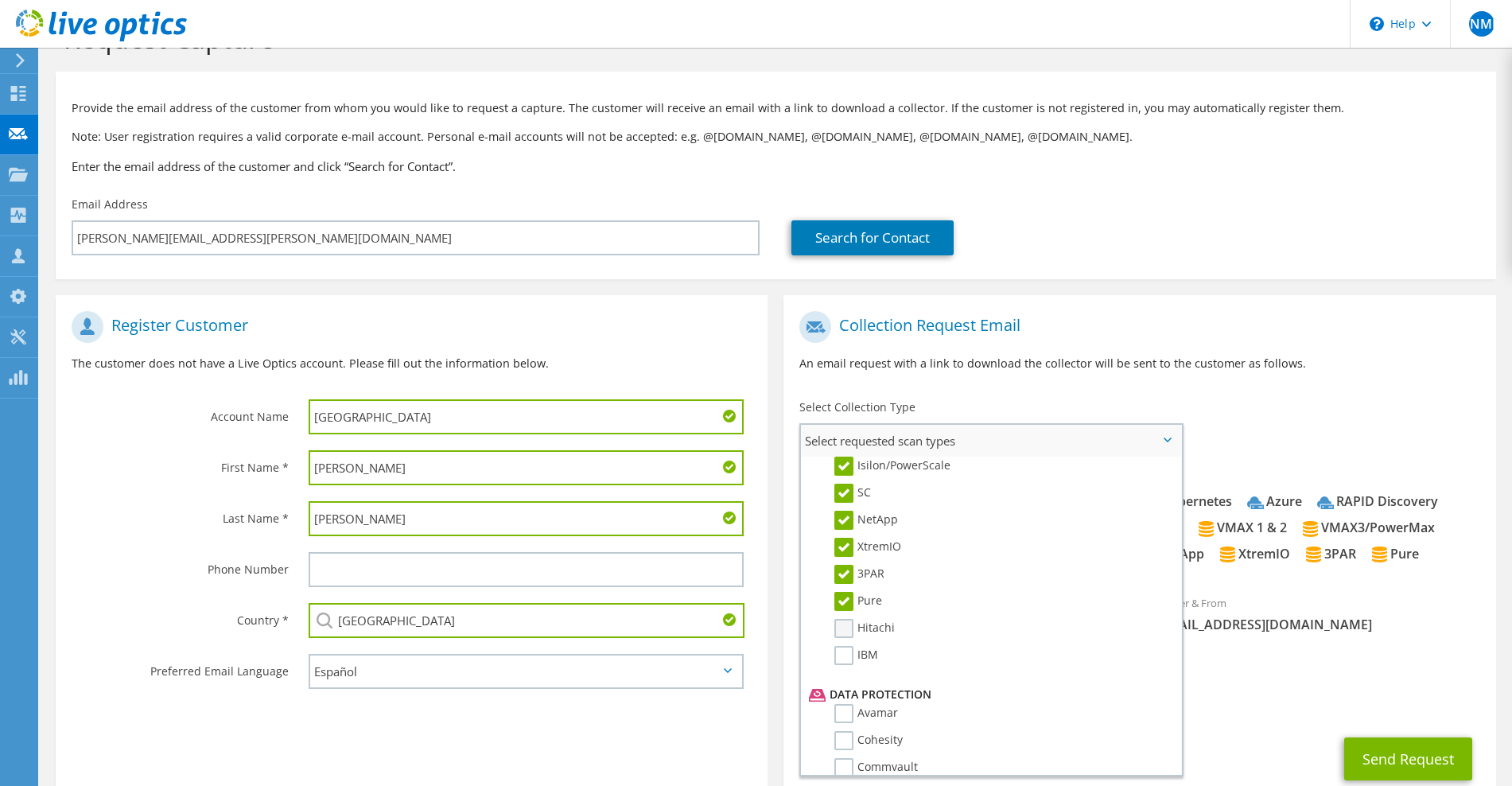
click at [0, 0] on input "Hitachi" at bounding box center [0, 0] width 0 height 0
click at [847, 646] on label "IBM" at bounding box center [855, 655] width 43 height 19
click at [0, 0] on input "IBM" at bounding box center [0, 0] width 0 height 0
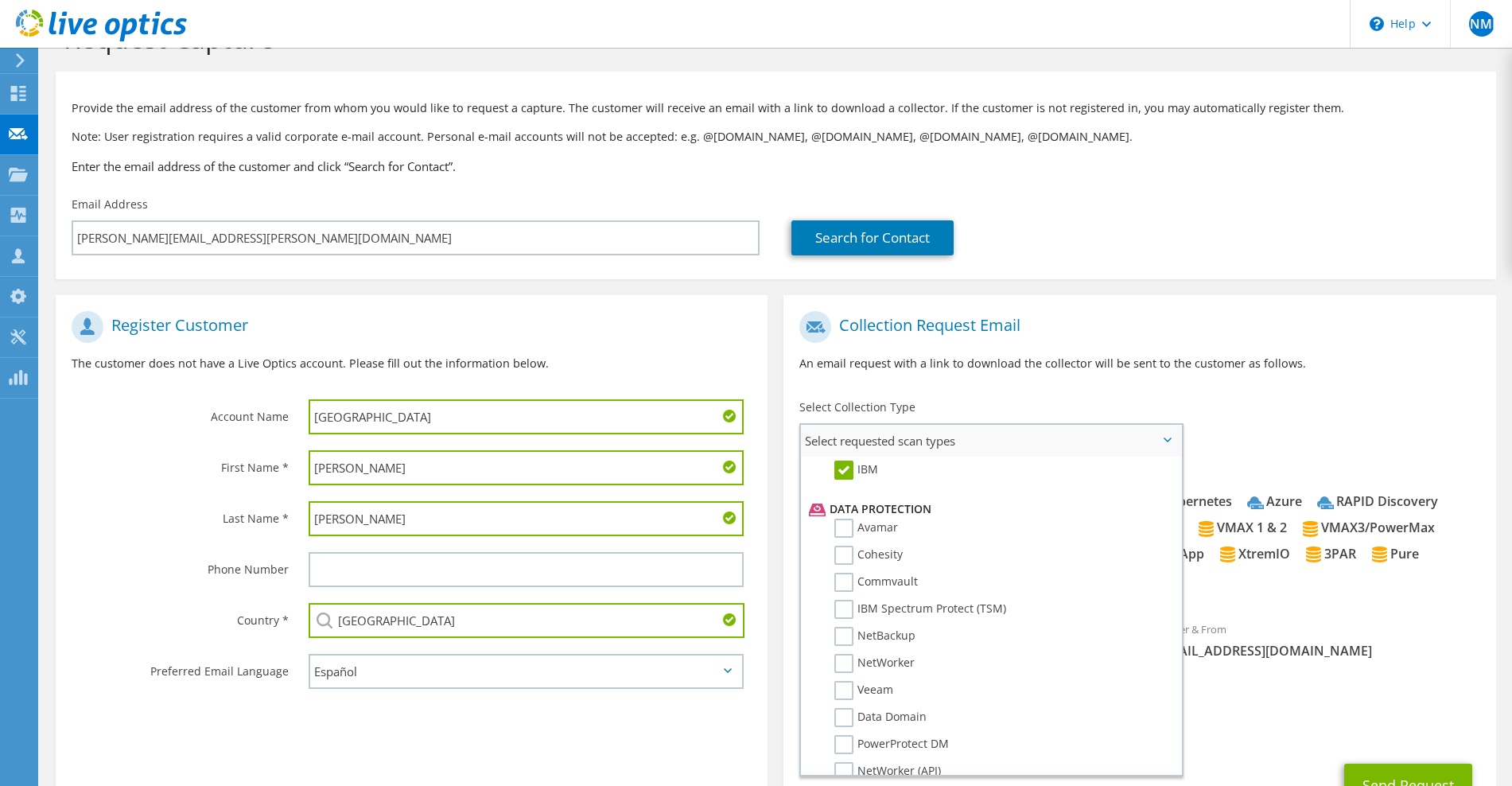
scroll to position [652, 0]
click at [845, 534] on label "Avamar" at bounding box center [866, 526] width 64 height 19
click at [0, 0] on input "Avamar" at bounding box center [0, 0] width 0 height 0
click at [844, 539] on li "Avamar" at bounding box center [988, 530] width 367 height 27
click at [843, 547] on label "Cohesity" at bounding box center [868, 552] width 69 height 19
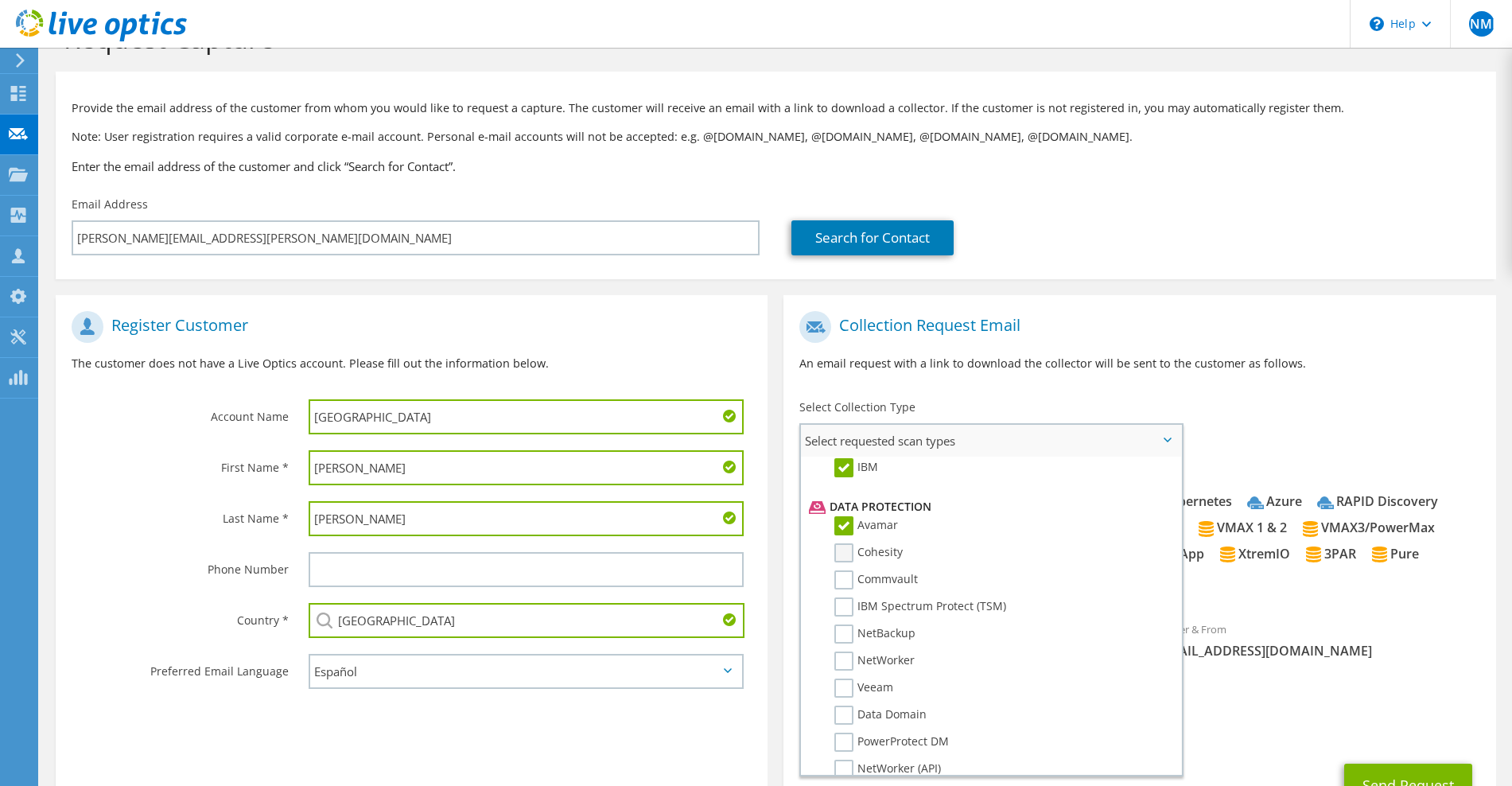
click at [0, 0] on input "Cohesity" at bounding box center [0, 0] width 0 height 0
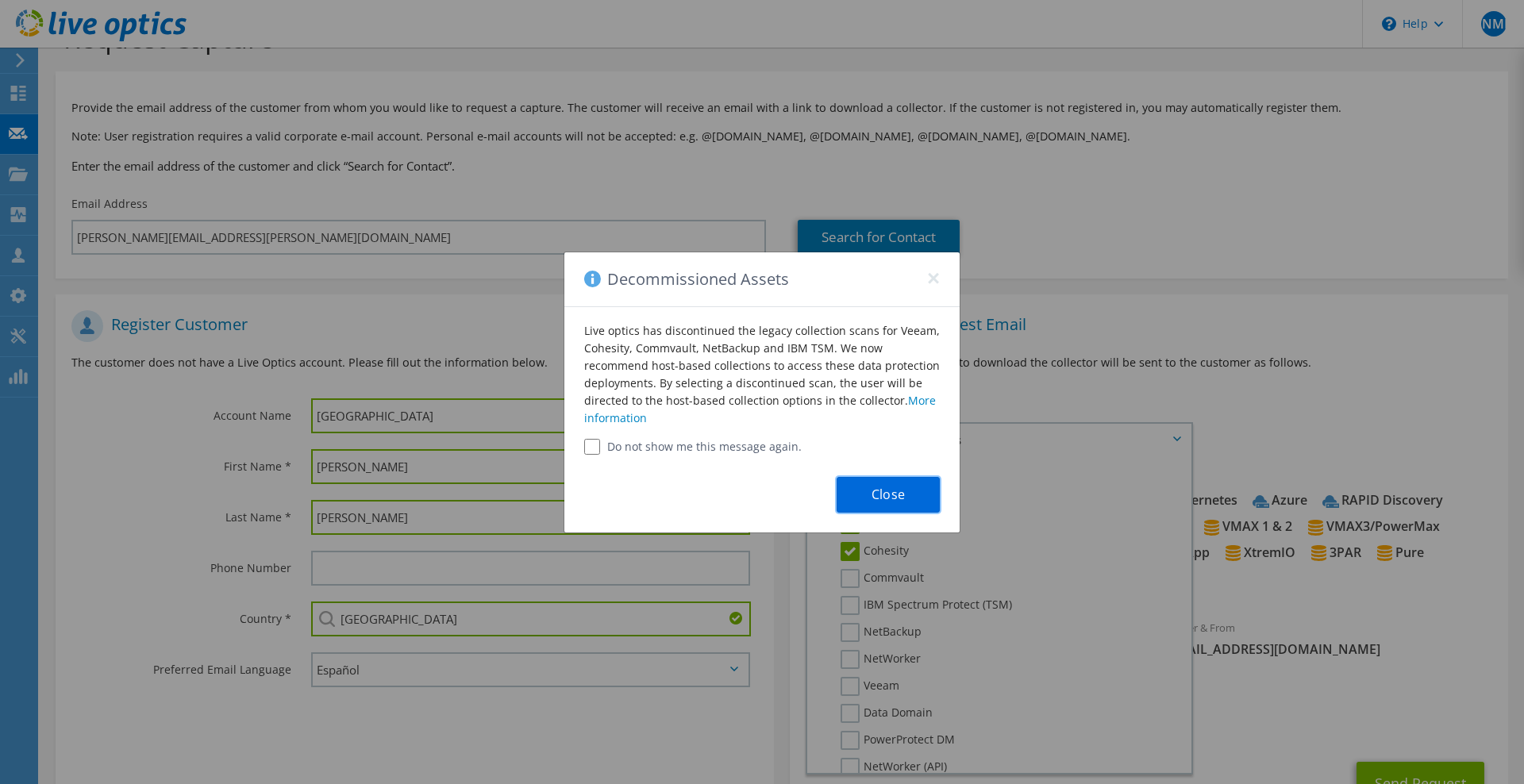
click at [889, 509] on button "Close" at bounding box center [889, 495] width 103 height 36
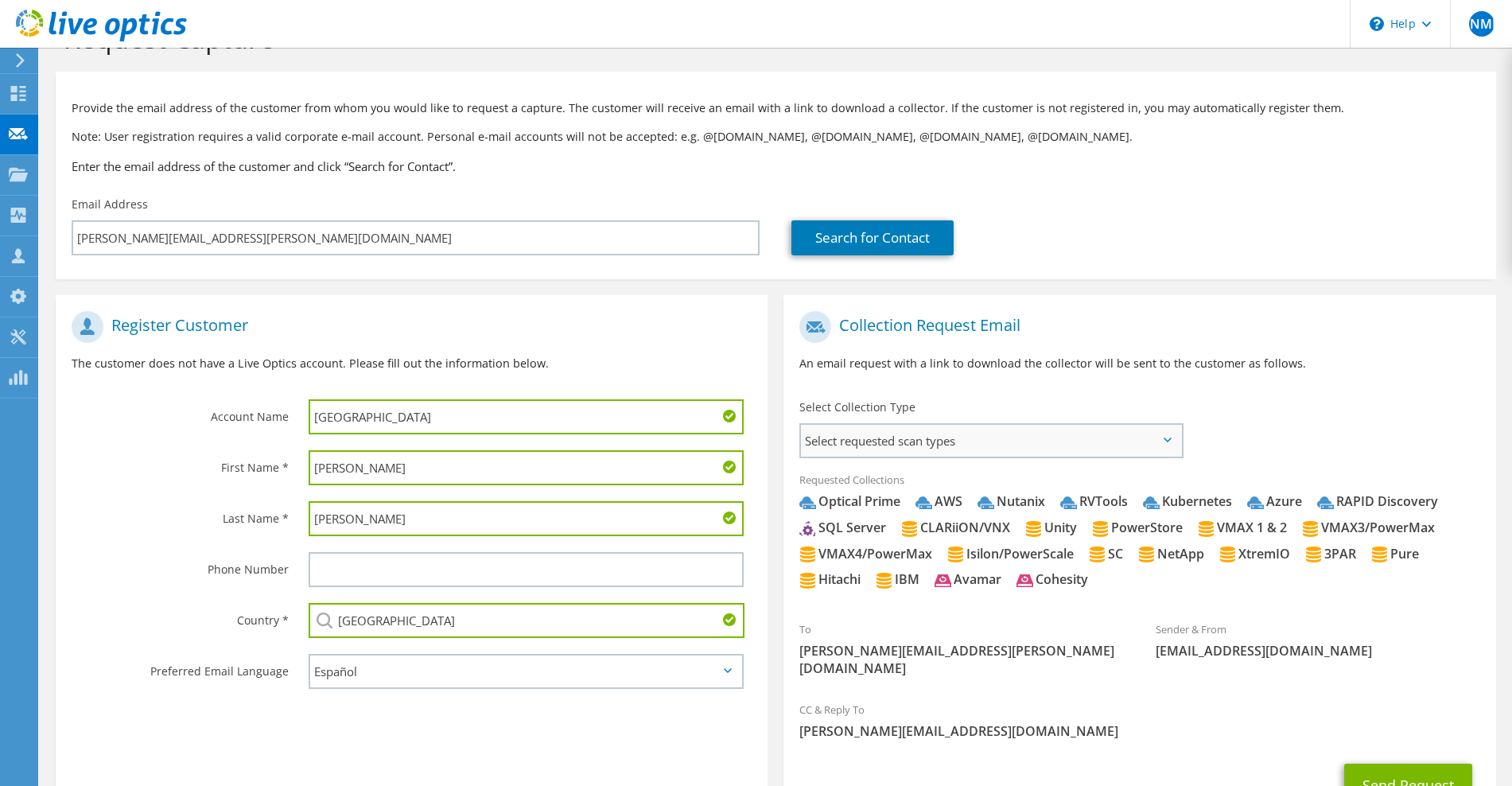
click at [886, 450] on span "Select requested scan types" at bounding box center [990, 440] width 380 height 31
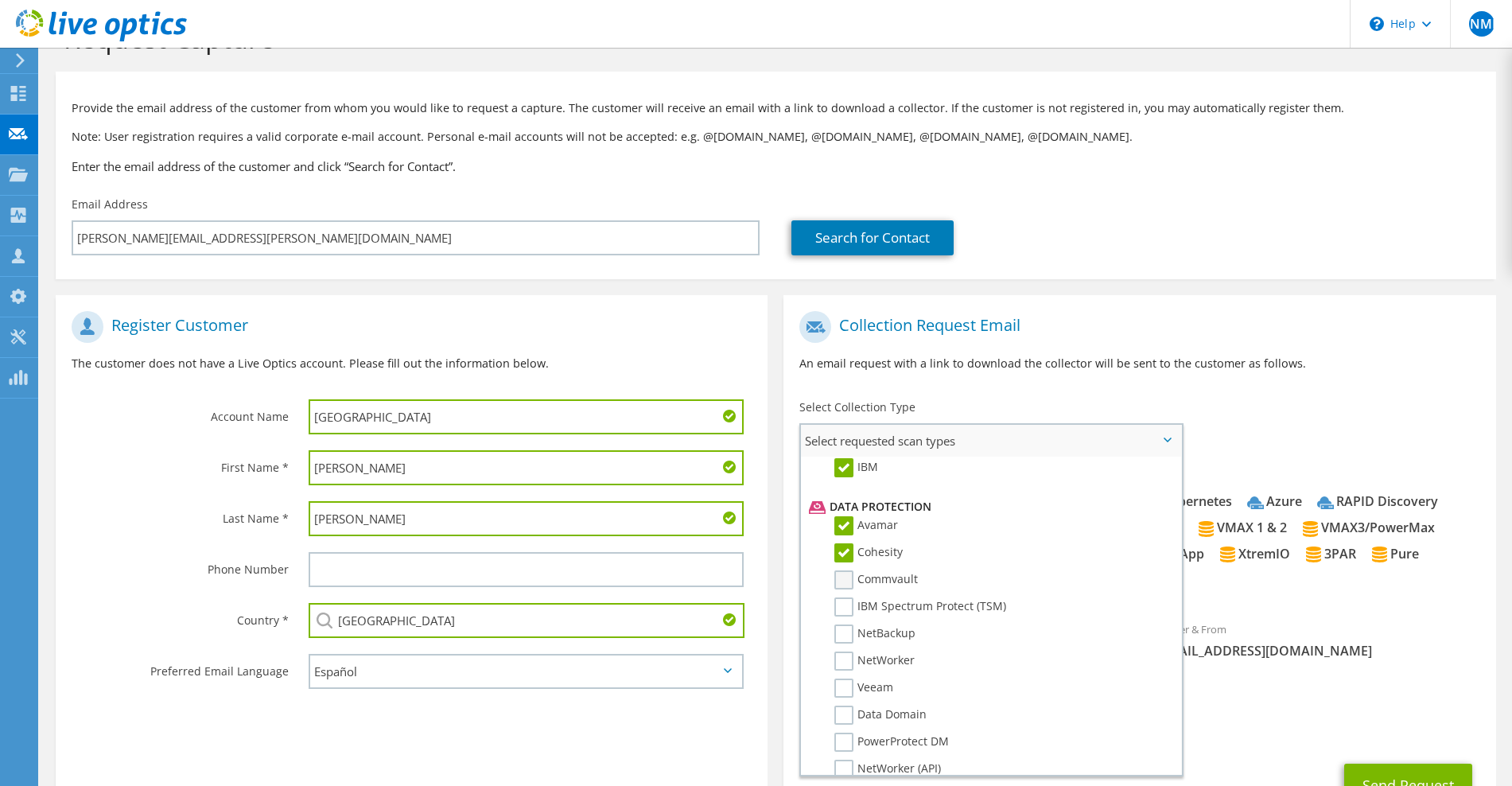
click at [849, 584] on label "Commvault" at bounding box center [876, 580] width 83 height 19
click at [0, 0] on input "Commvault" at bounding box center [0, 0] width 0 height 0
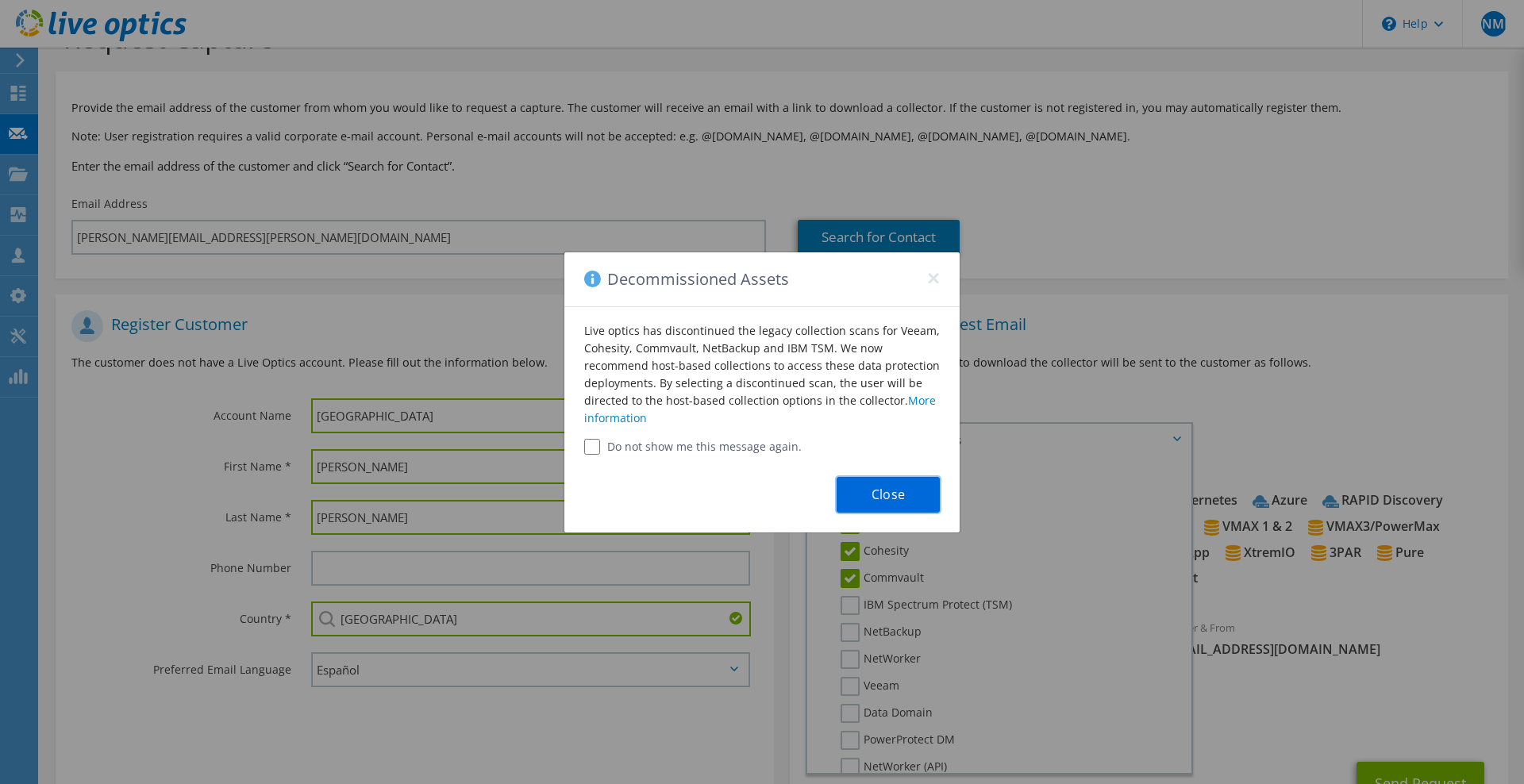
click at [893, 496] on button "Close" at bounding box center [889, 495] width 103 height 36
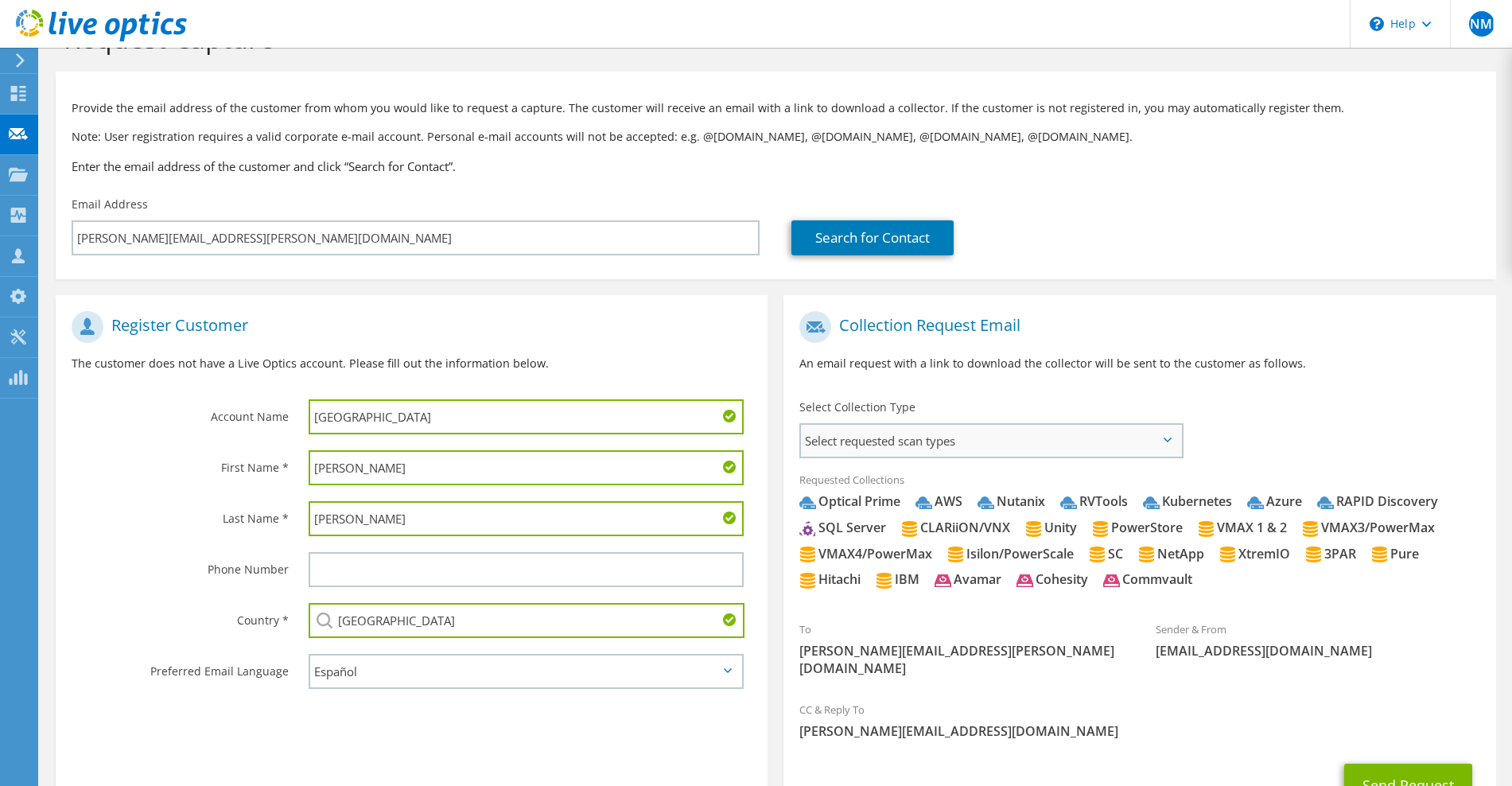
click at [885, 442] on span "Select requested scan types" at bounding box center [990, 440] width 380 height 31
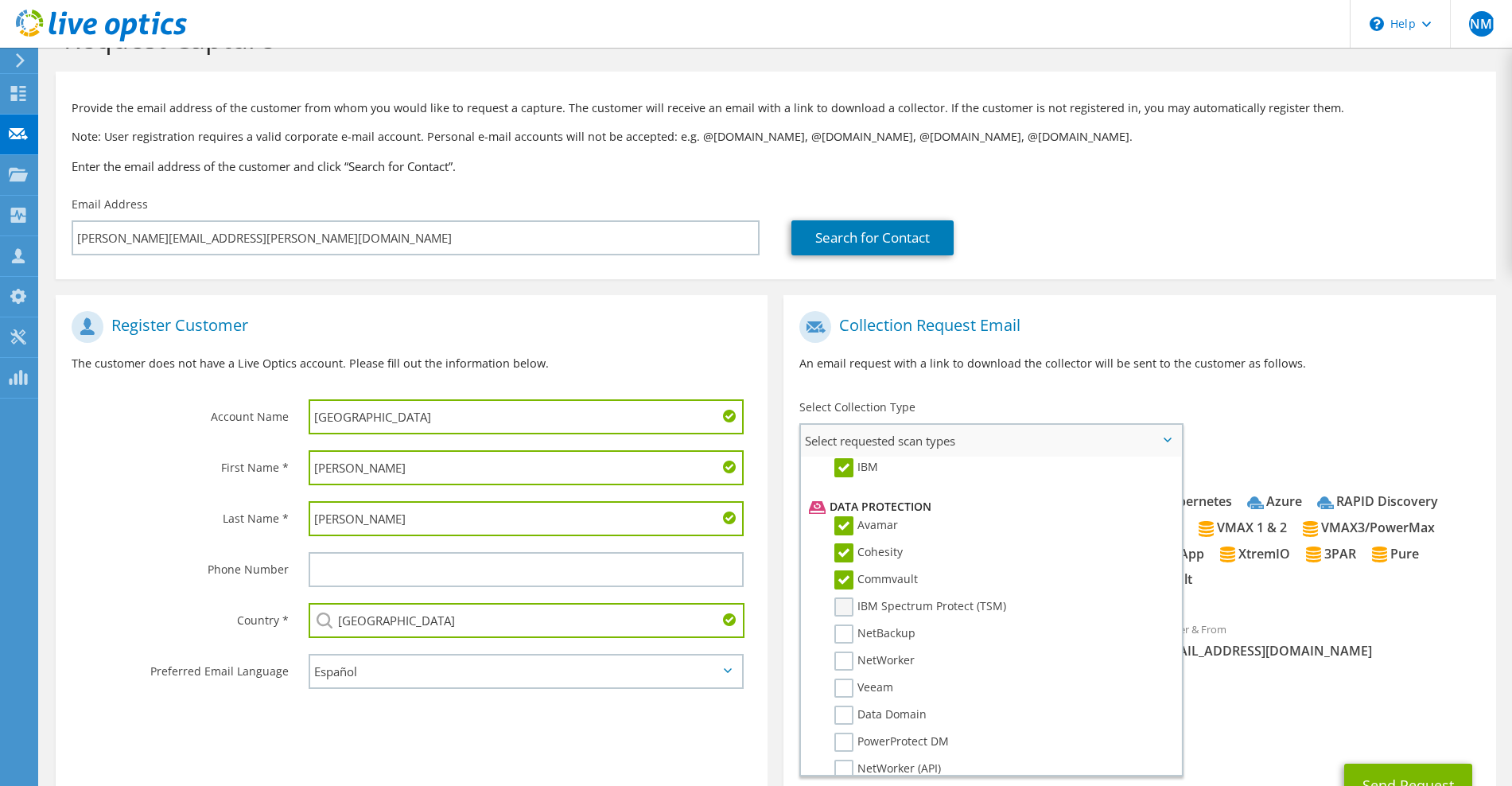
click at [845, 606] on label "IBM Spectrum Protect (TSM)" at bounding box center [920, 607] width 172 height 19
click at [0, 0] on input "IBM Spectrum Protect (TSM)" at bounding box center [0, 0] width 0 height 0
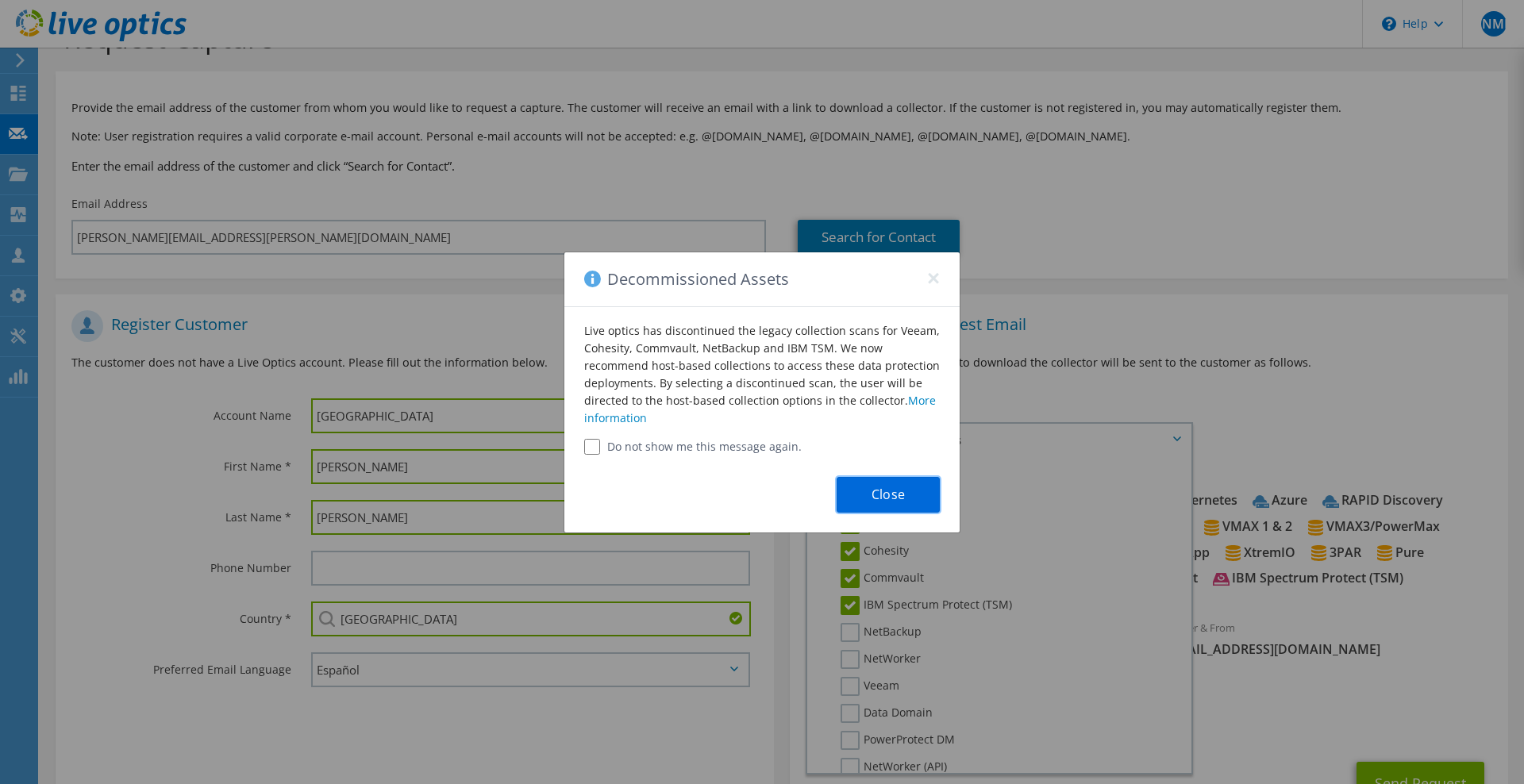
click at [902, 498] on button "Close" at bounding box center [889, 495] width 103 height 36
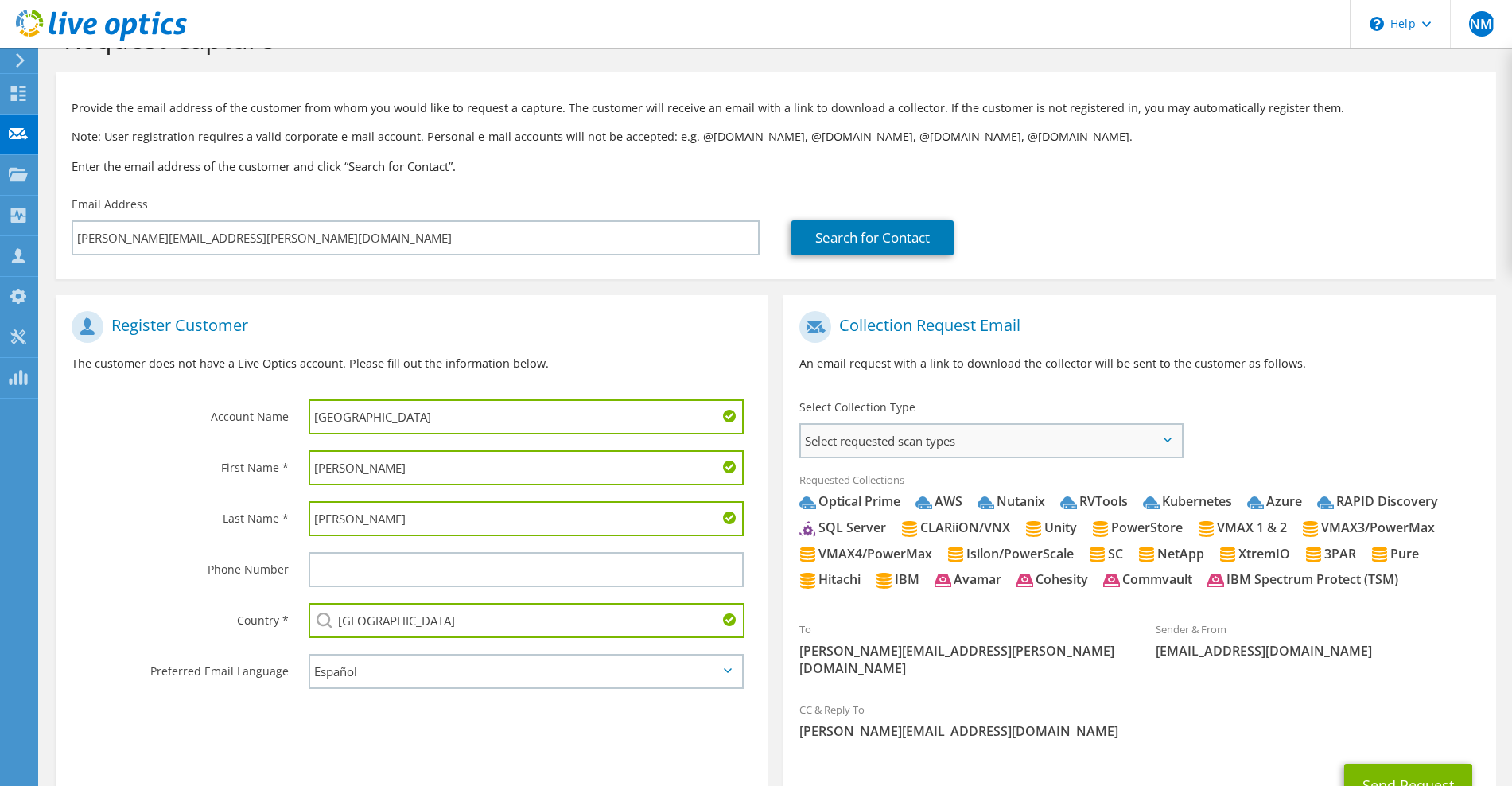
click at [956, 447] on span "Select requested scan types" at bounding box center [990, 440] width 380 height 31
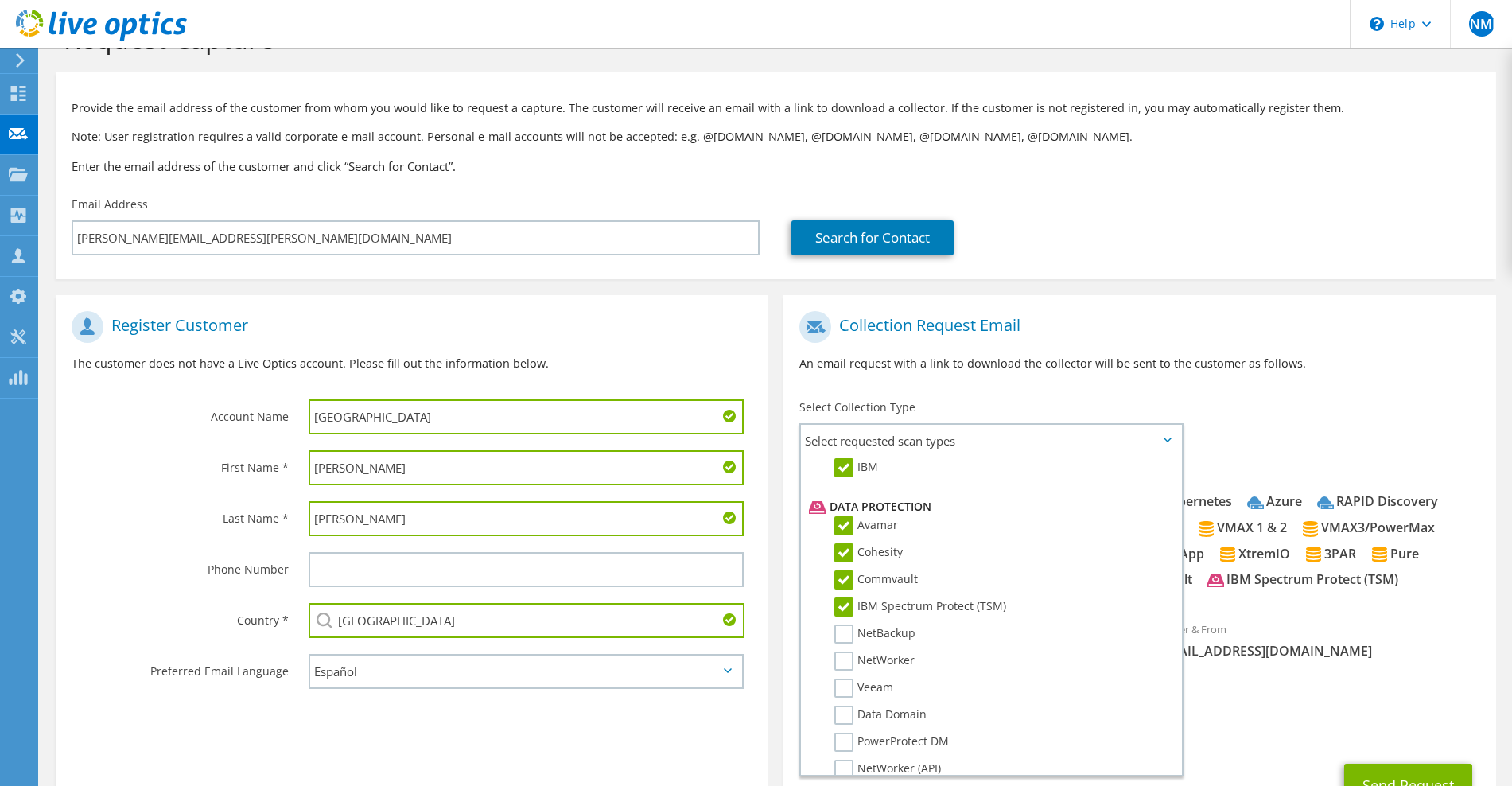
click at [848, 635] on label "NetBackup" at bounding box center [874, 634] width 81 height 19
click at [0, 0] on input "NetBackup" at bounding box center [0, 0] width 0 height 0
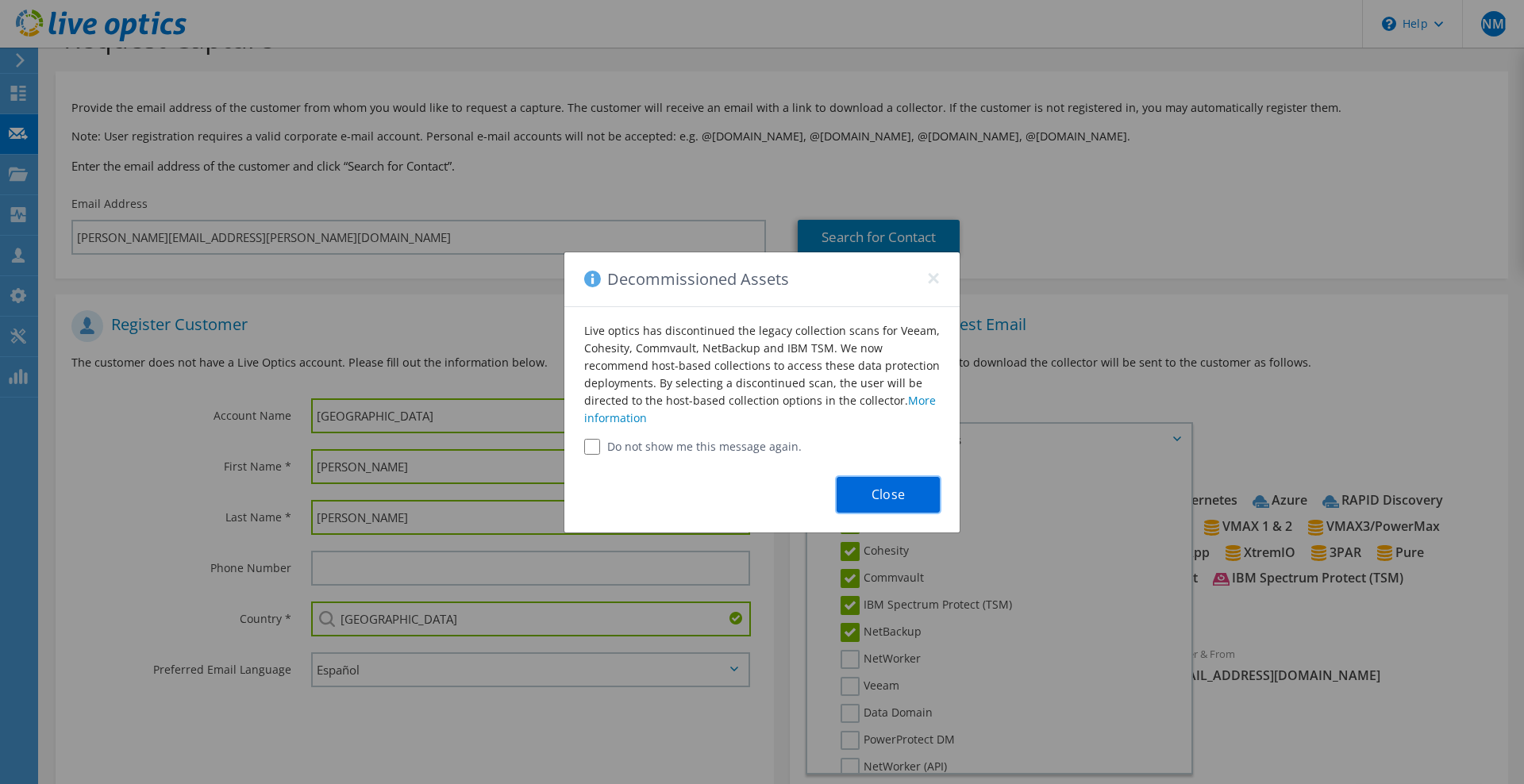
click at [912, 503] on button "Close" at bounding box center [889, 495] width 103 height 36
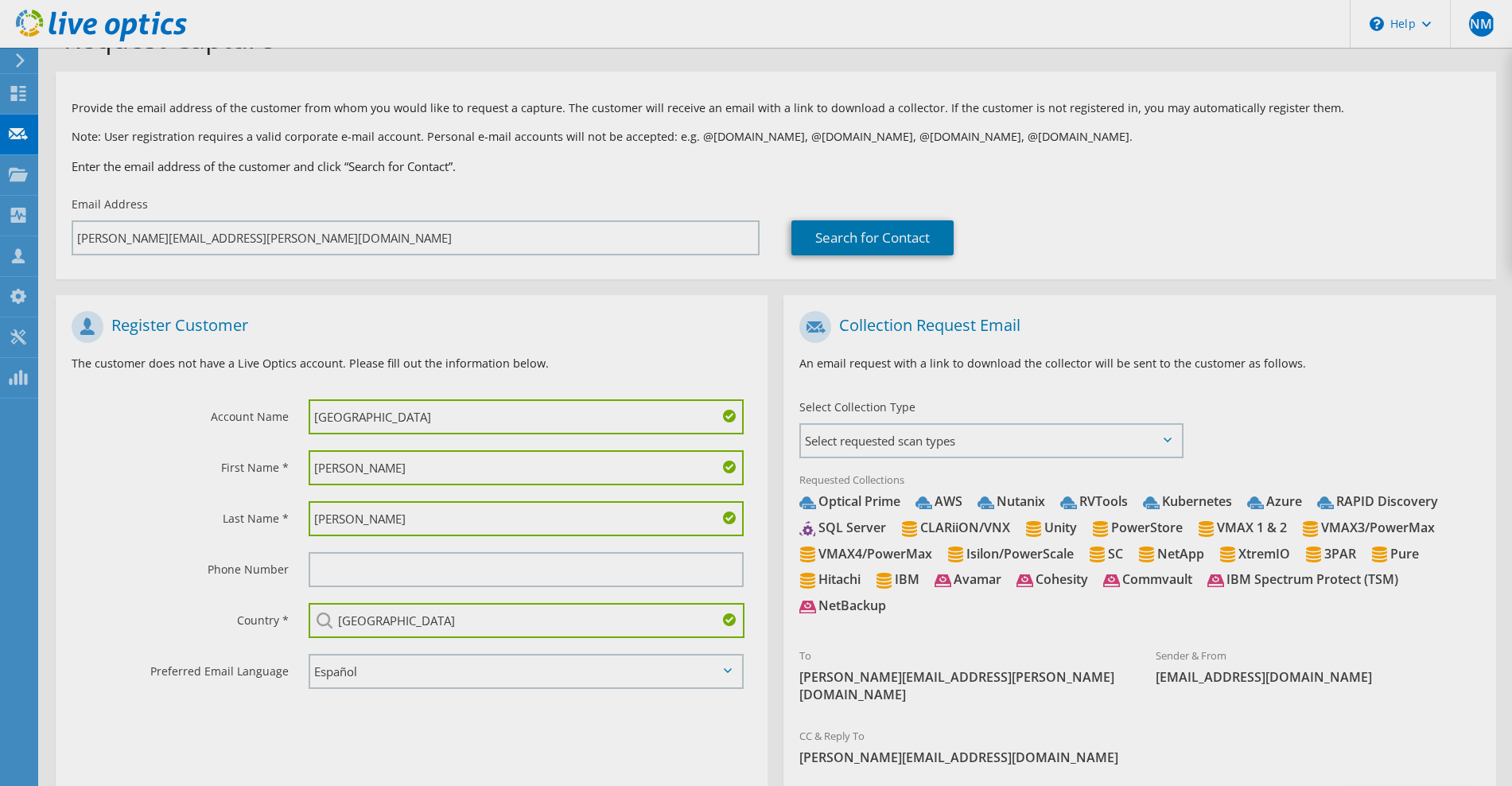
click at [956, 447] on div "Request Capture Provide the email address of the customer from whom you would l…" at bounding box center [776, 469] width 1472 height 949
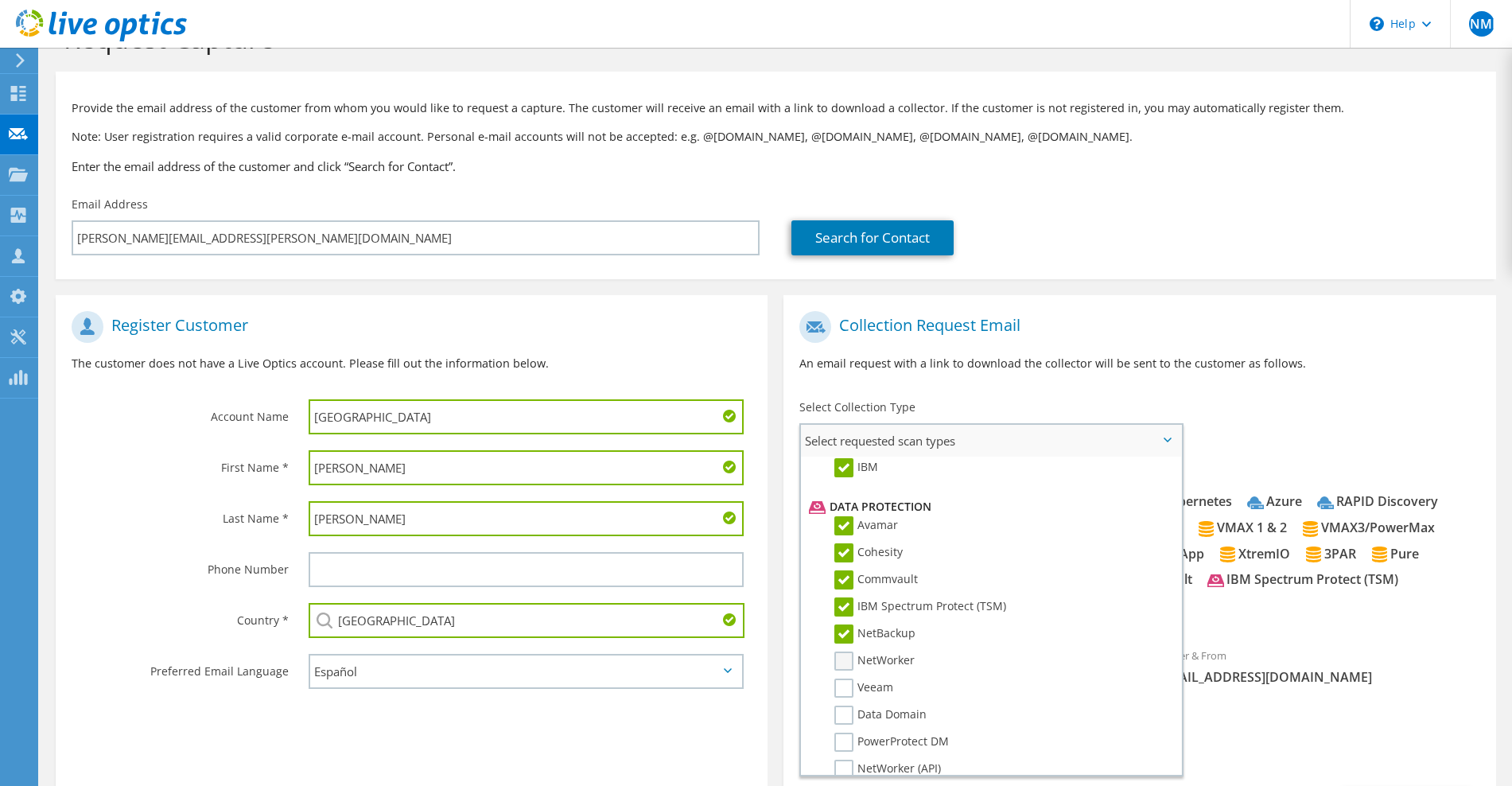
click at [840, 666] on label "NetWorker" at bounding box center [874, 661] width 81 height 19
click at [0, 0] on input "NetWorker" at bounding box center [0, 0] width 0 height 0
click at [841, 695] on label "Veeam" at bounding box center [863, 688] width 59 height 19
click at [0, 0] on input "Veeam" at bounding box center [0, 0] width 0 height 0
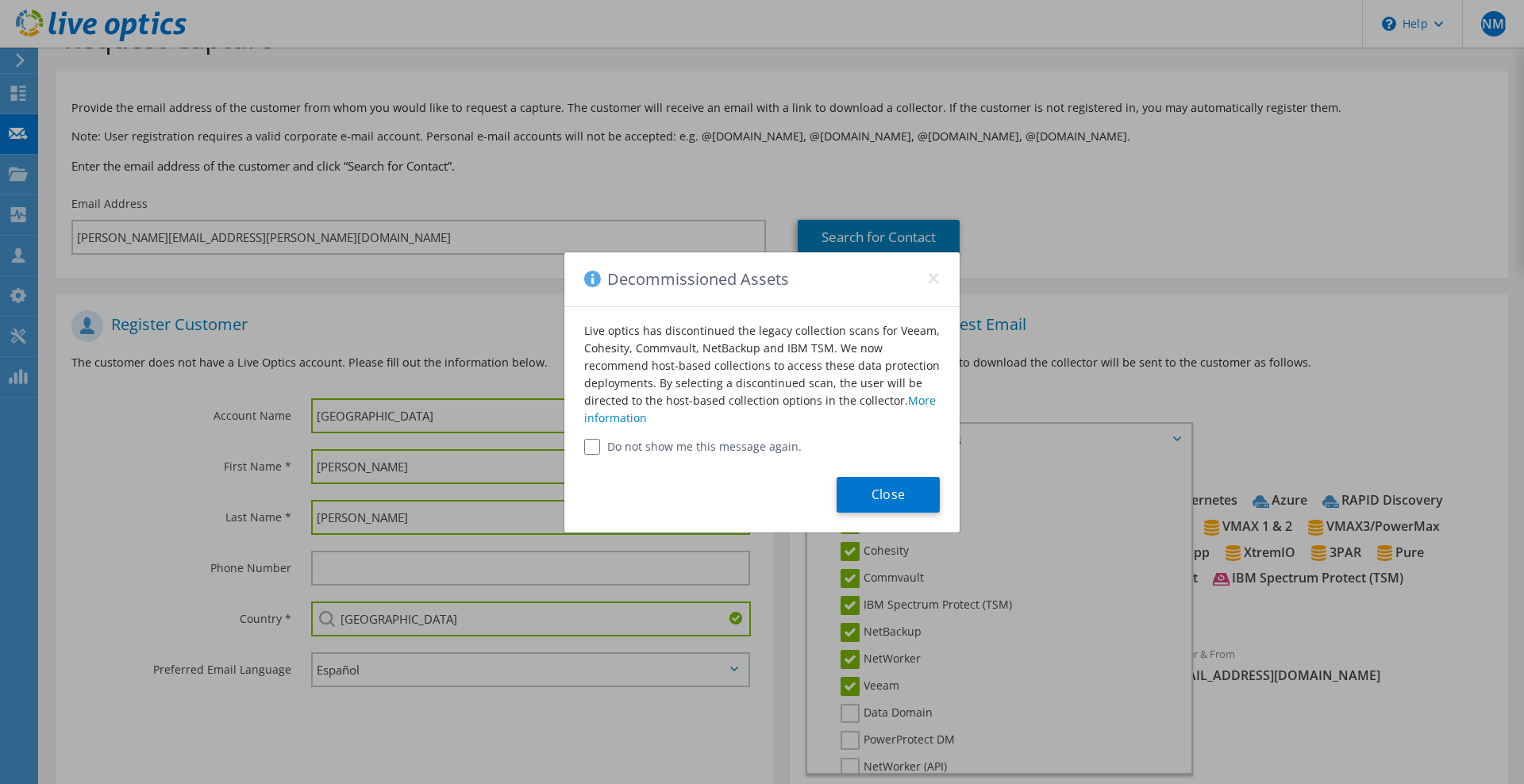
click at [843, 714] on div "Decommissioned Assets × Live optics has discontinued the legacy collection scan…" at bounding box center [762, 392] width 1524 height 784
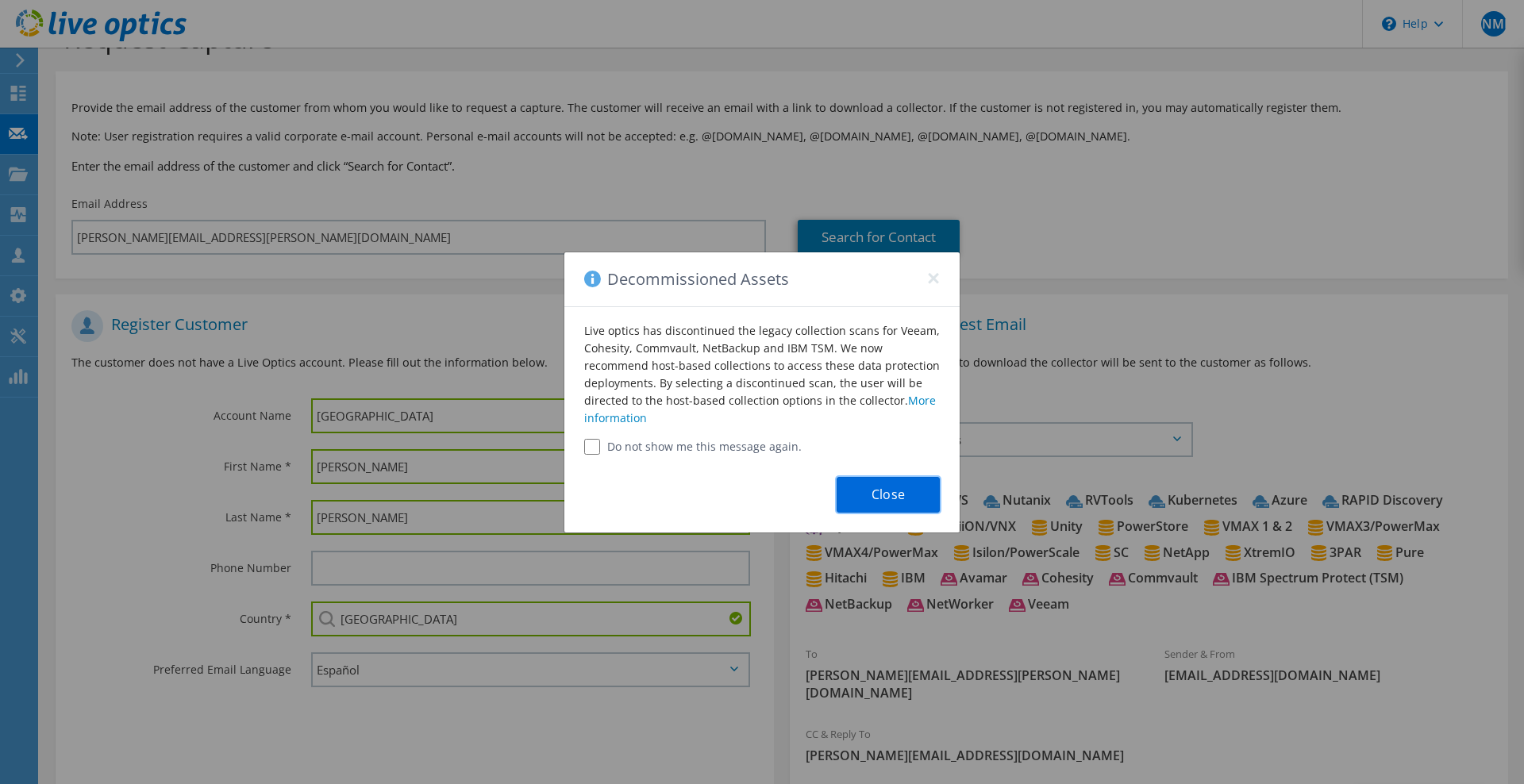
click at [902, 501] on button "Close" at bounding box center [889, 495] width 103 height 36
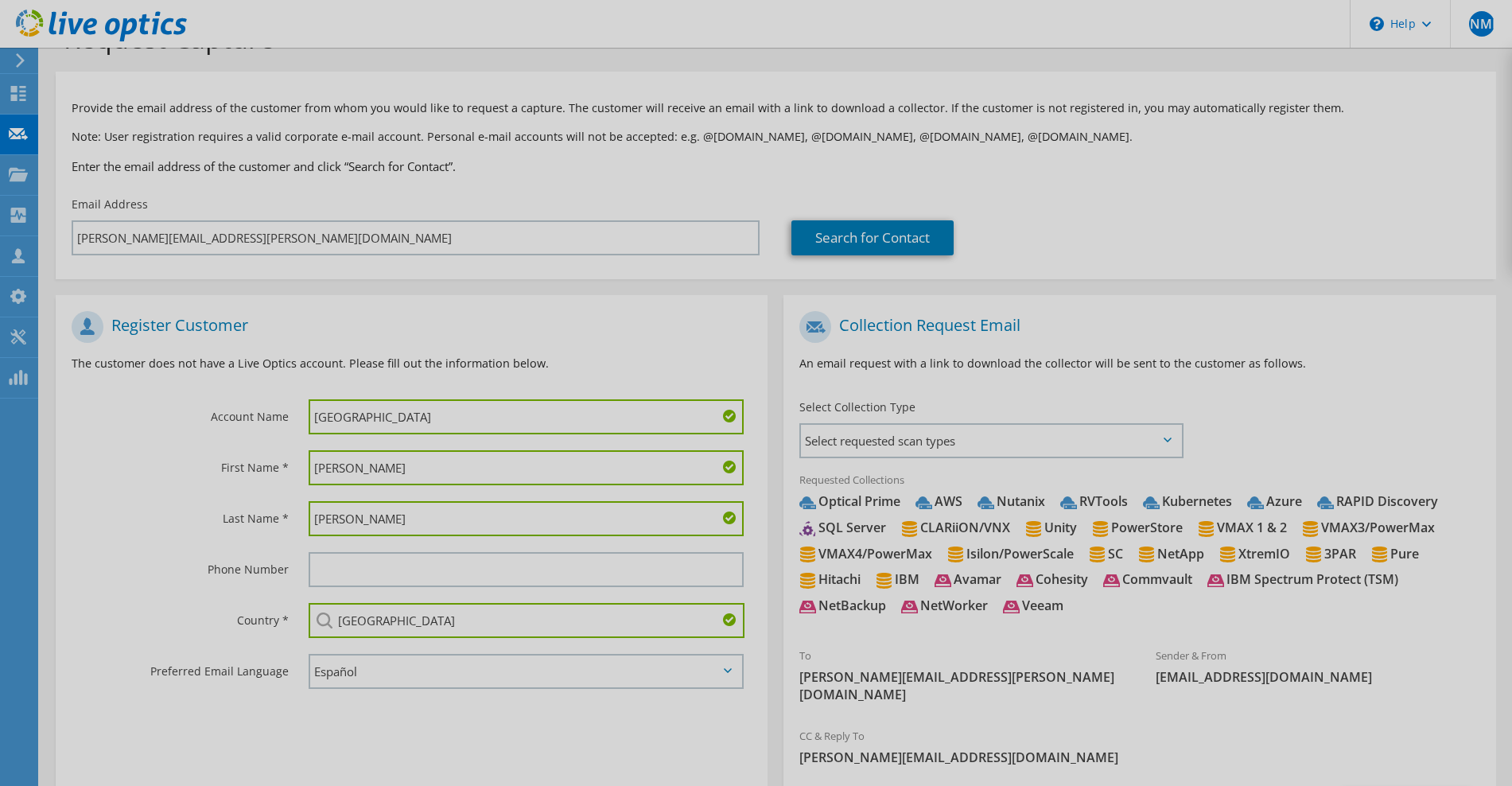
click at [955, 458] on div at bounding box center [756, 393] width 1512 height 786
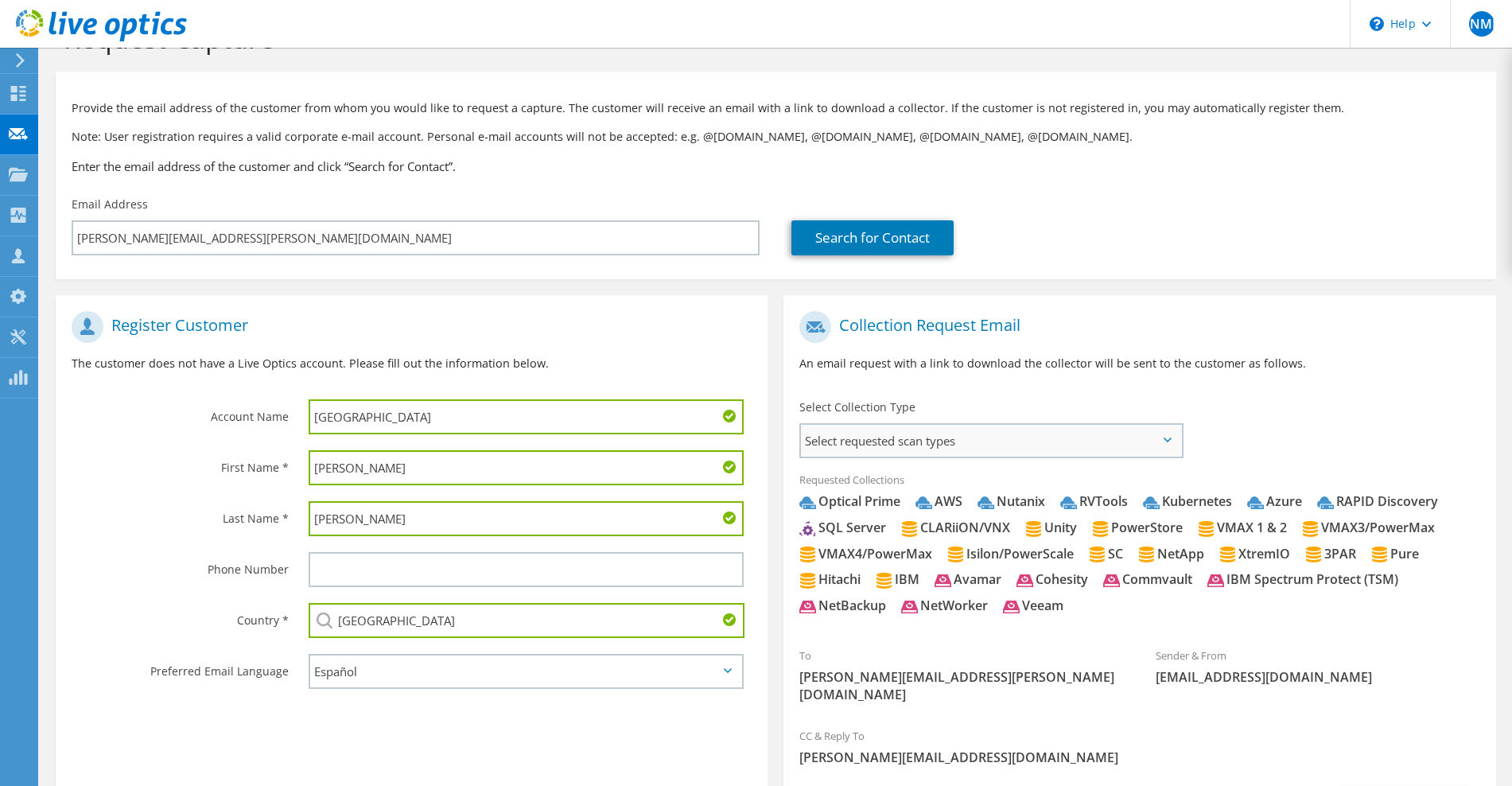
click at [961, 450] on span "Select requested scan types" at bounding box center [990, 440] width 380 height 31
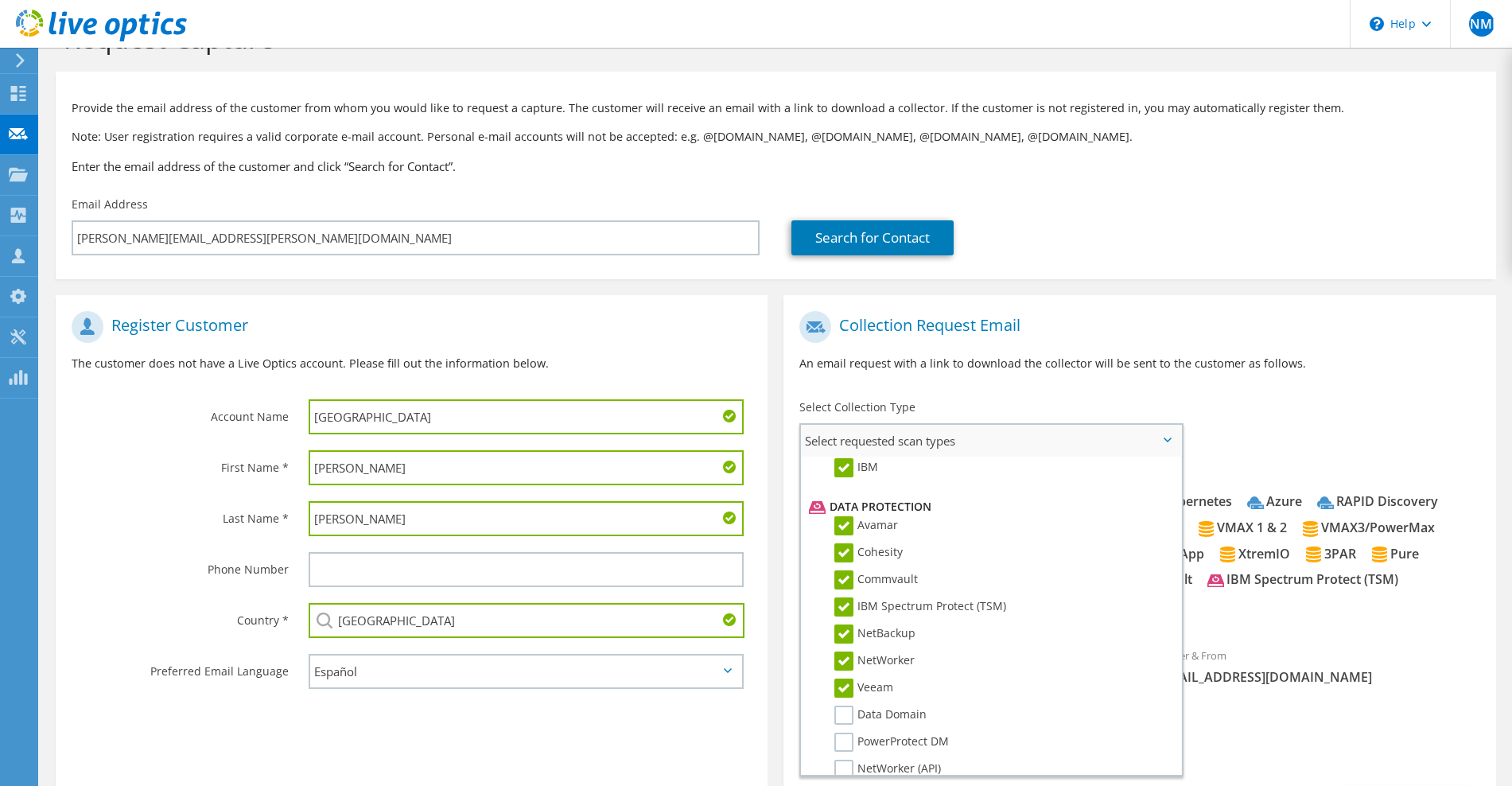
scroll to position [756, 0]
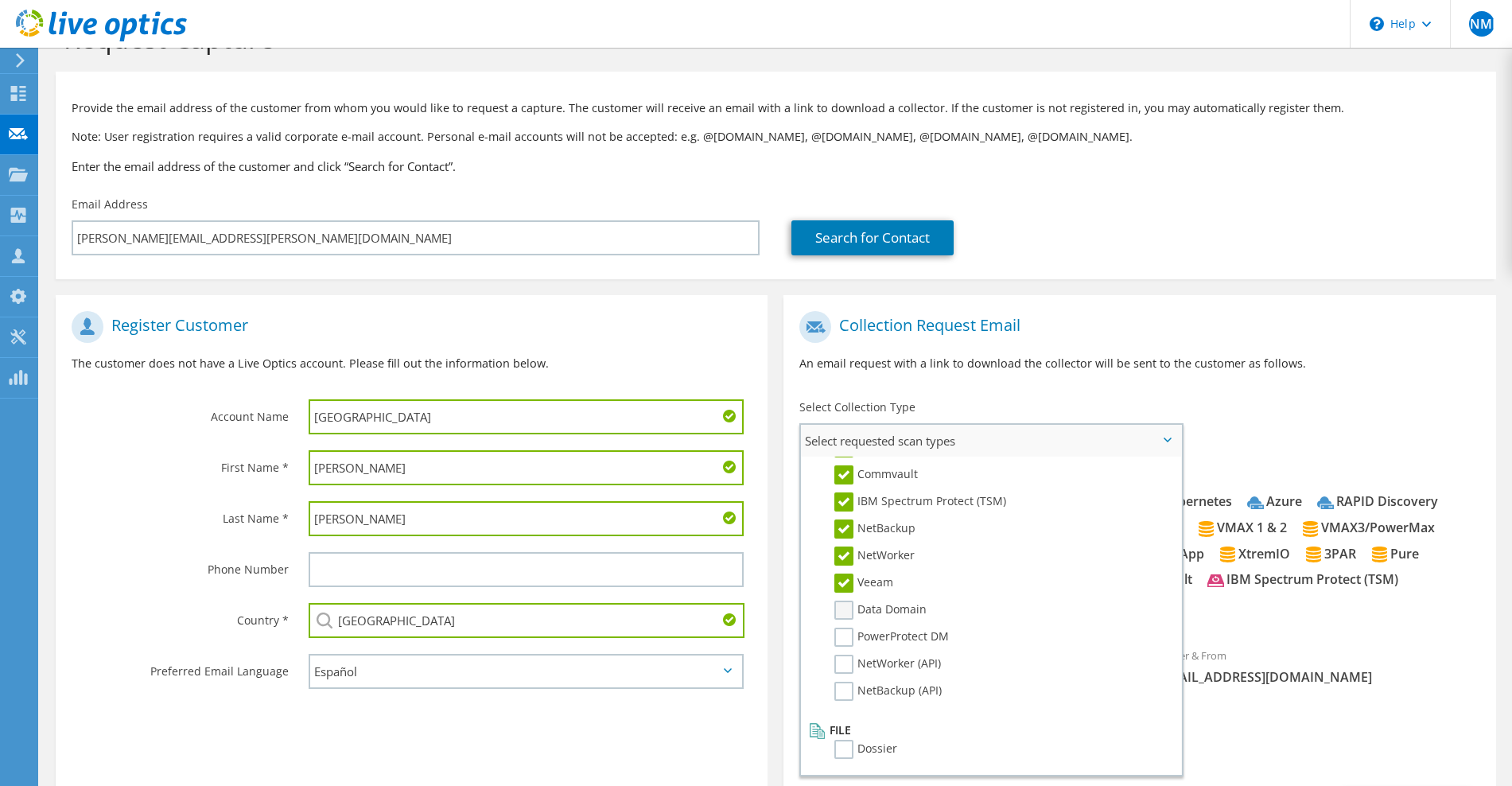
click at [842, 616] on label "Data Domain" at bounding box center [880, 610] width 93 height 19
click at [0, 0] on input "Data Domain" at bounding box center [0, 0] width 0 height 0
click at [851, 648] on li "PowerProtect DM" at bounding box center [988, 642] width 367 height 27
click at [841, 672] on label "NetWorker (API)" at bounding box center [887, 664] width 106 height 19
click at [0, 0] on input "NetWorker (API)" at bounding box center [0, 0] width 0 height 0
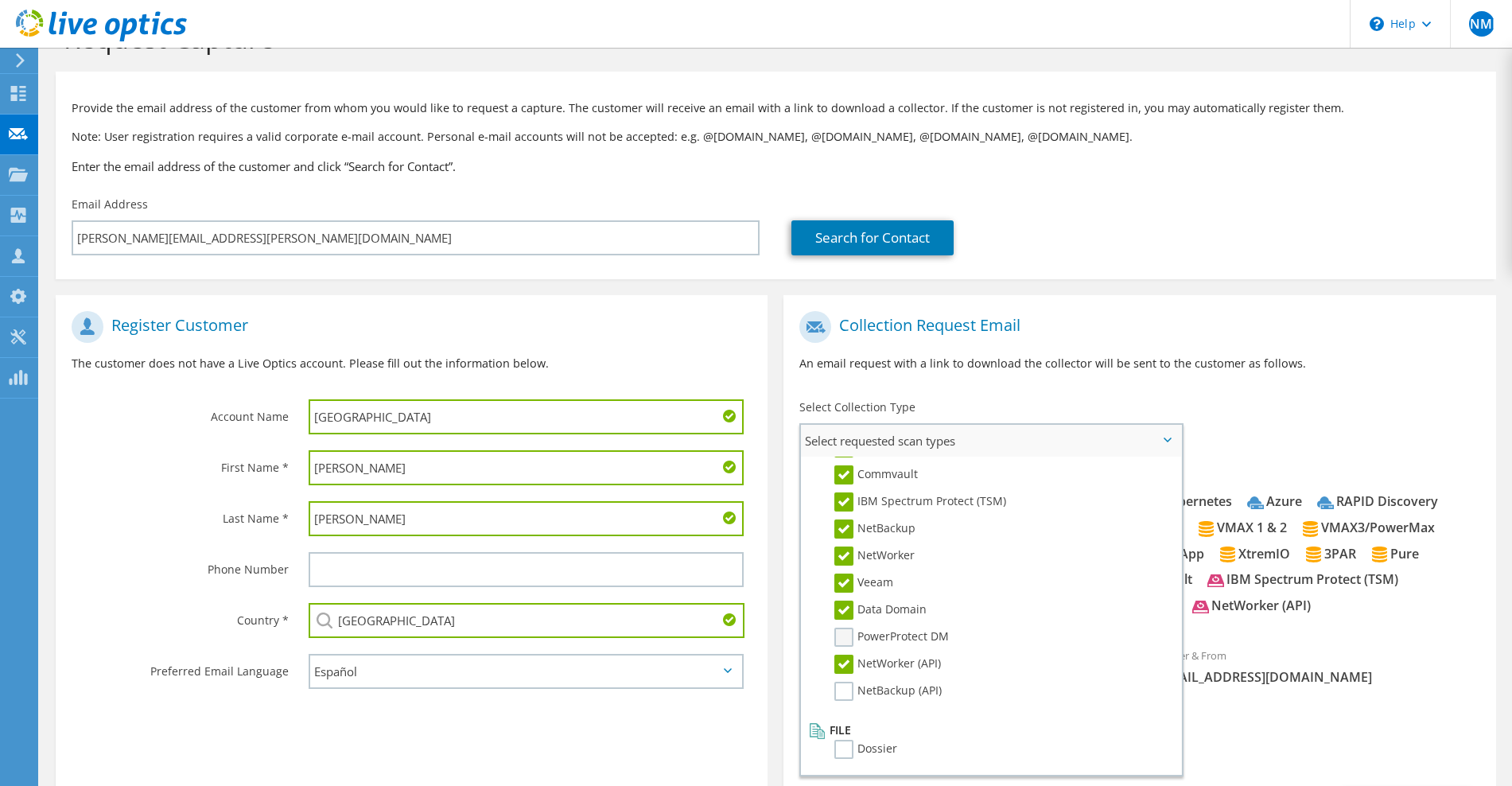
click at [841, 638] on label "PowerProtect DM" at bounding box center [891, 637] width 115 height 19
click at [0, 0] on input "PowerProtect DM" at bounding box center [0, 0] width 0 height 0
click at [846, 693] on label "NetBackup (API)" at bounding box center [888, 691] width 107 height 19
click at [0, 0] on input "NetBackup (API)" at bounding box center [0, 0] width 0 height 0
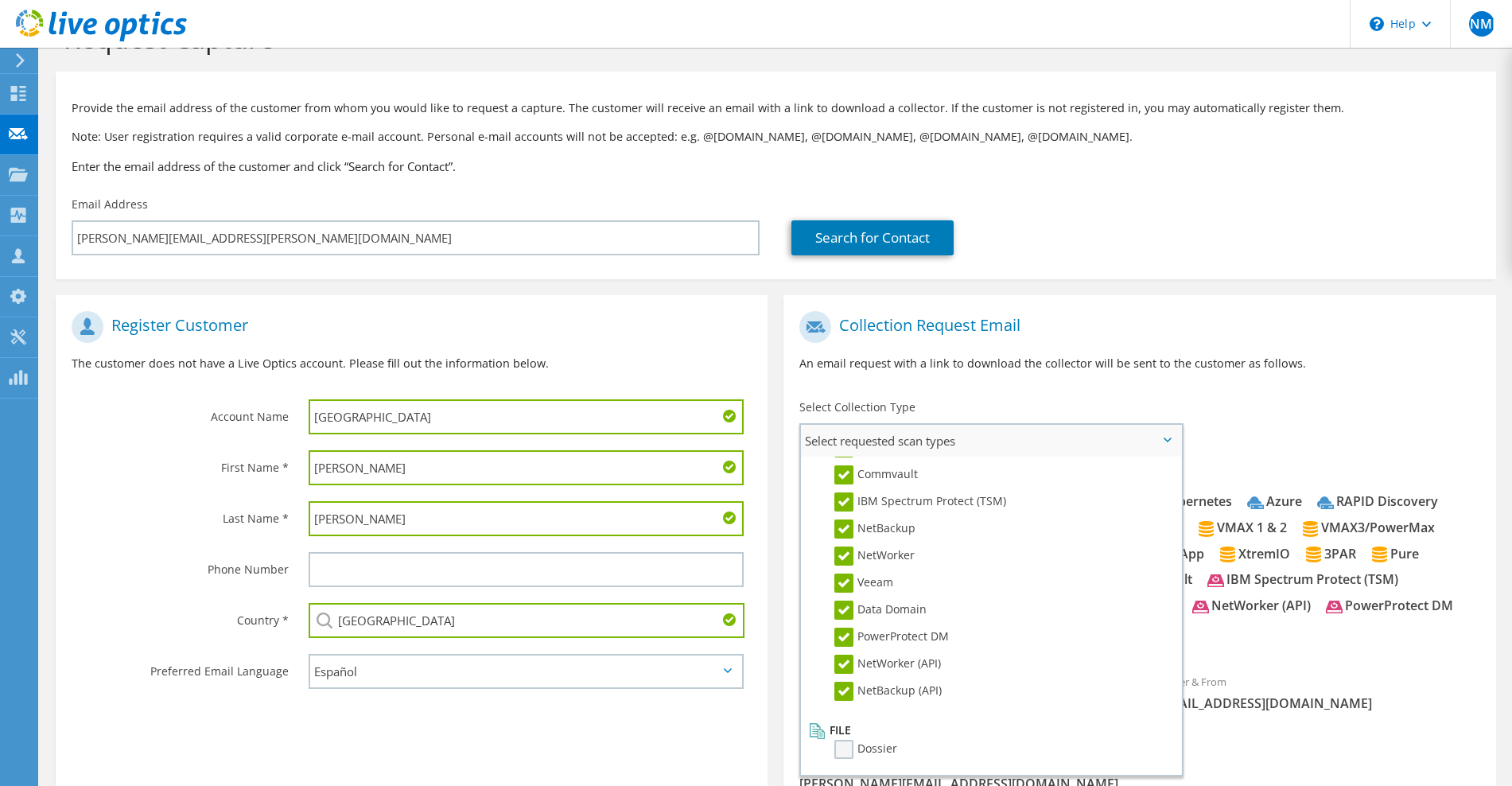
click at [845, 748] on label "Dossier" at bounding box center [866, 749] width 63 height 19
click at [0, 0] on input "Dossier" at bounding box center [0, 0] width 0 height 0
click at [1219, 424] on div "To ignacio.escudero@saludangeles.mx Sender & From liveoptics@liveoptics.com" at bounding box center [1139, 524] width 712 height 442
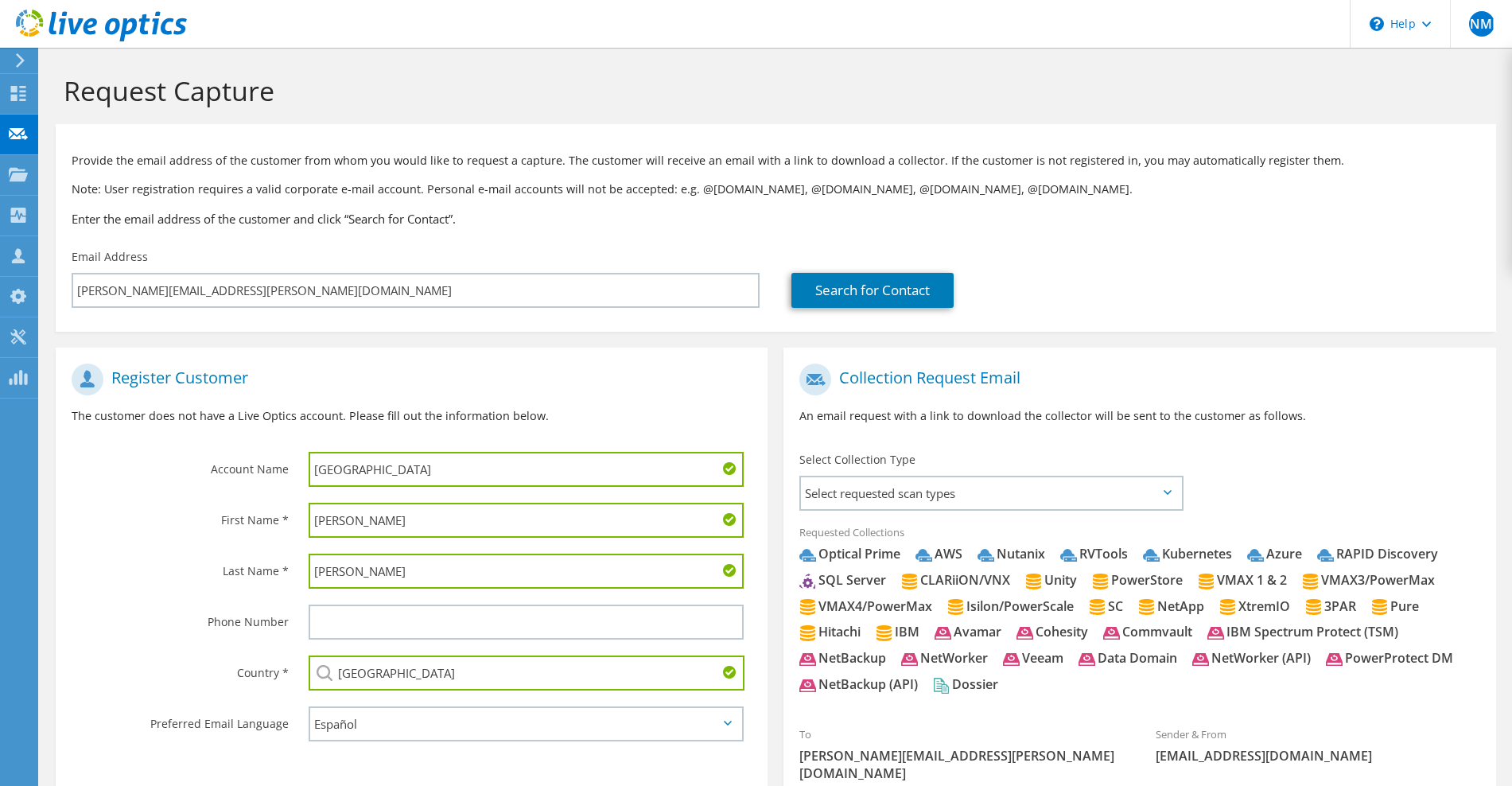
scroll to position [219, 0]
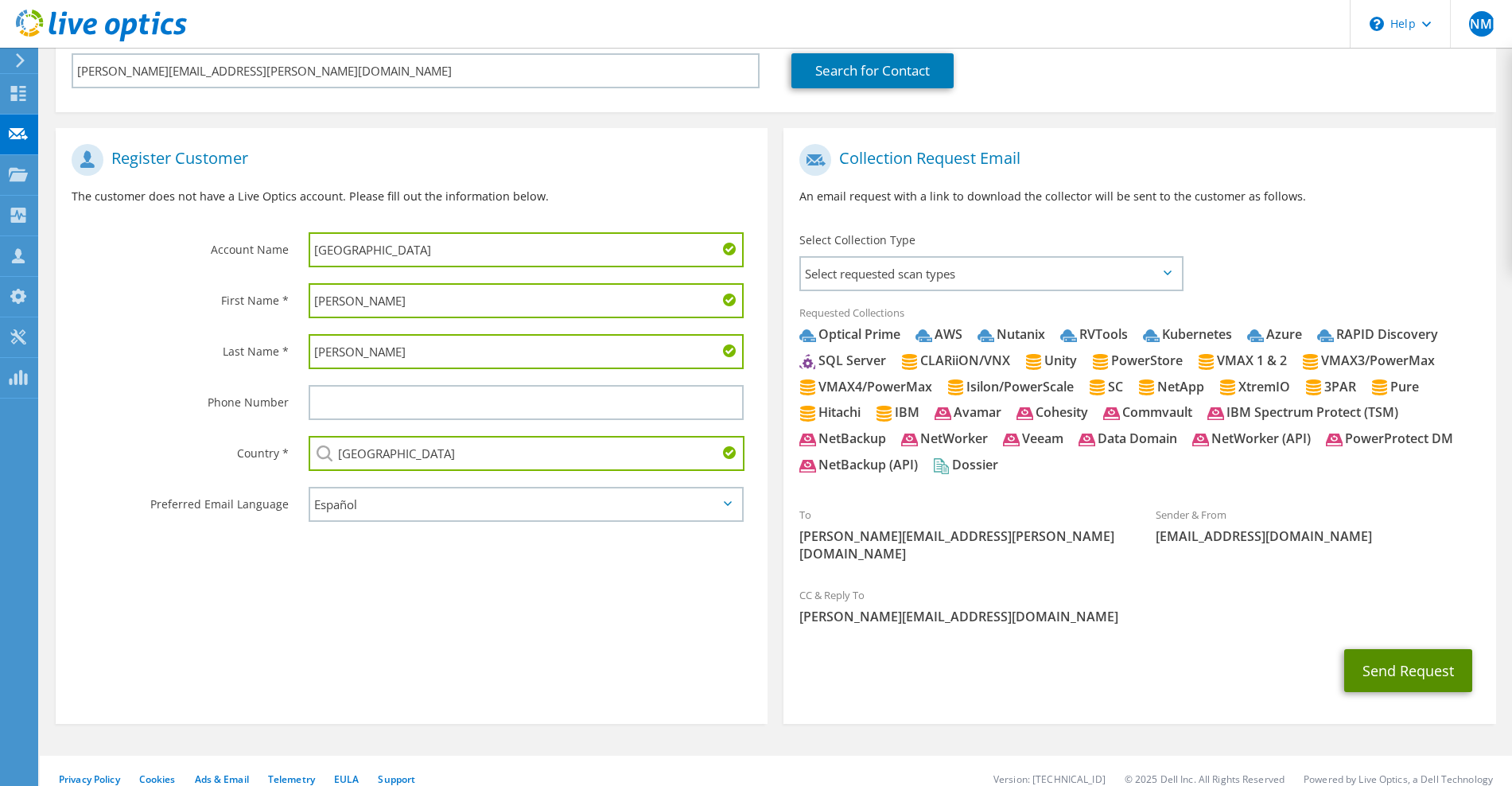
click at [1363, 649] on button "Send Request" at bounding box center [1408, 670] width 128 height 43
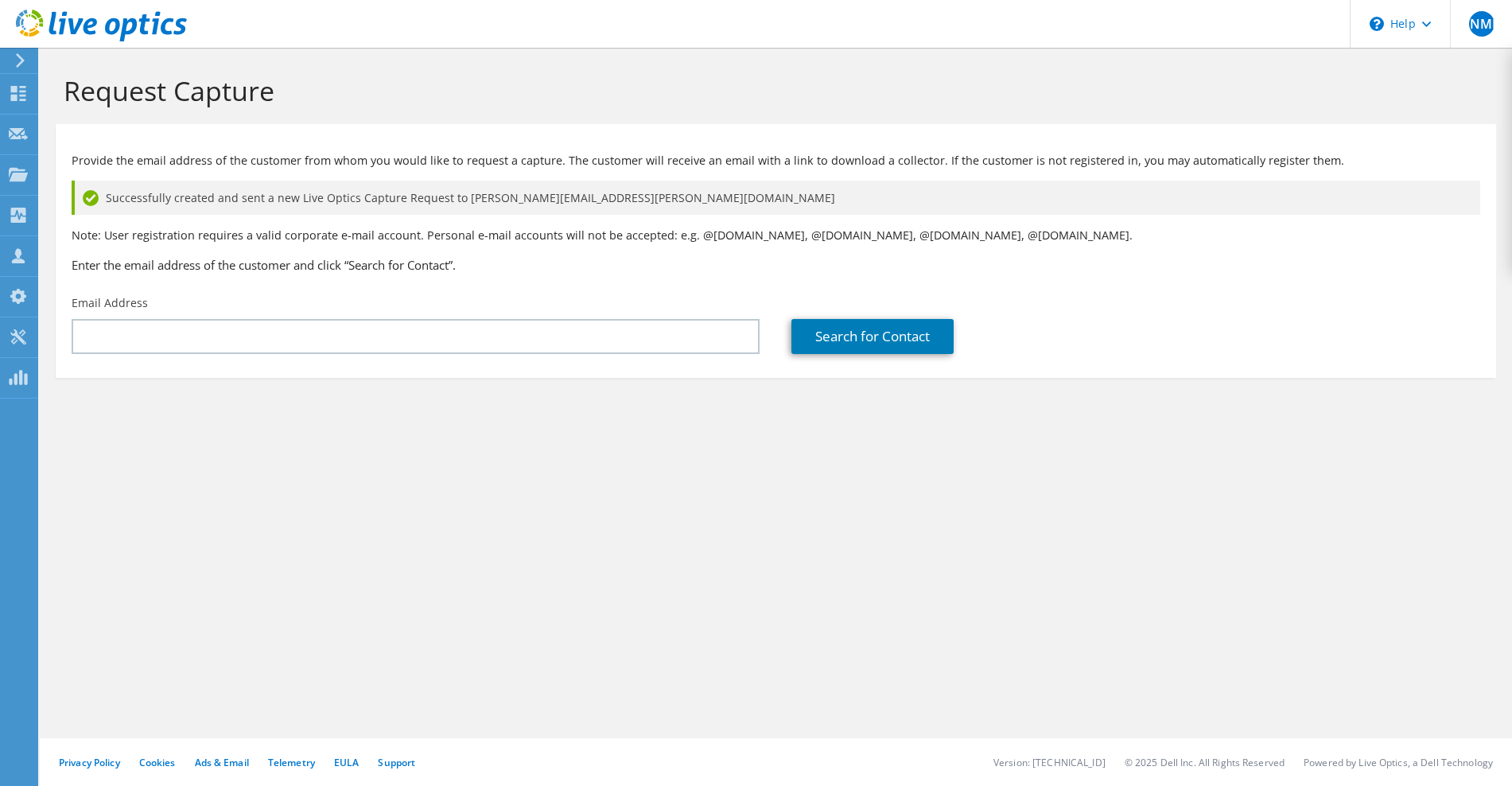
click at [578, 593] on div "Request Capture Provide the email address of the customer from whom you would l…" at bounding box center [776, 416] width 1472 height 738
